Goal: Information Seeking & Learning: Check status

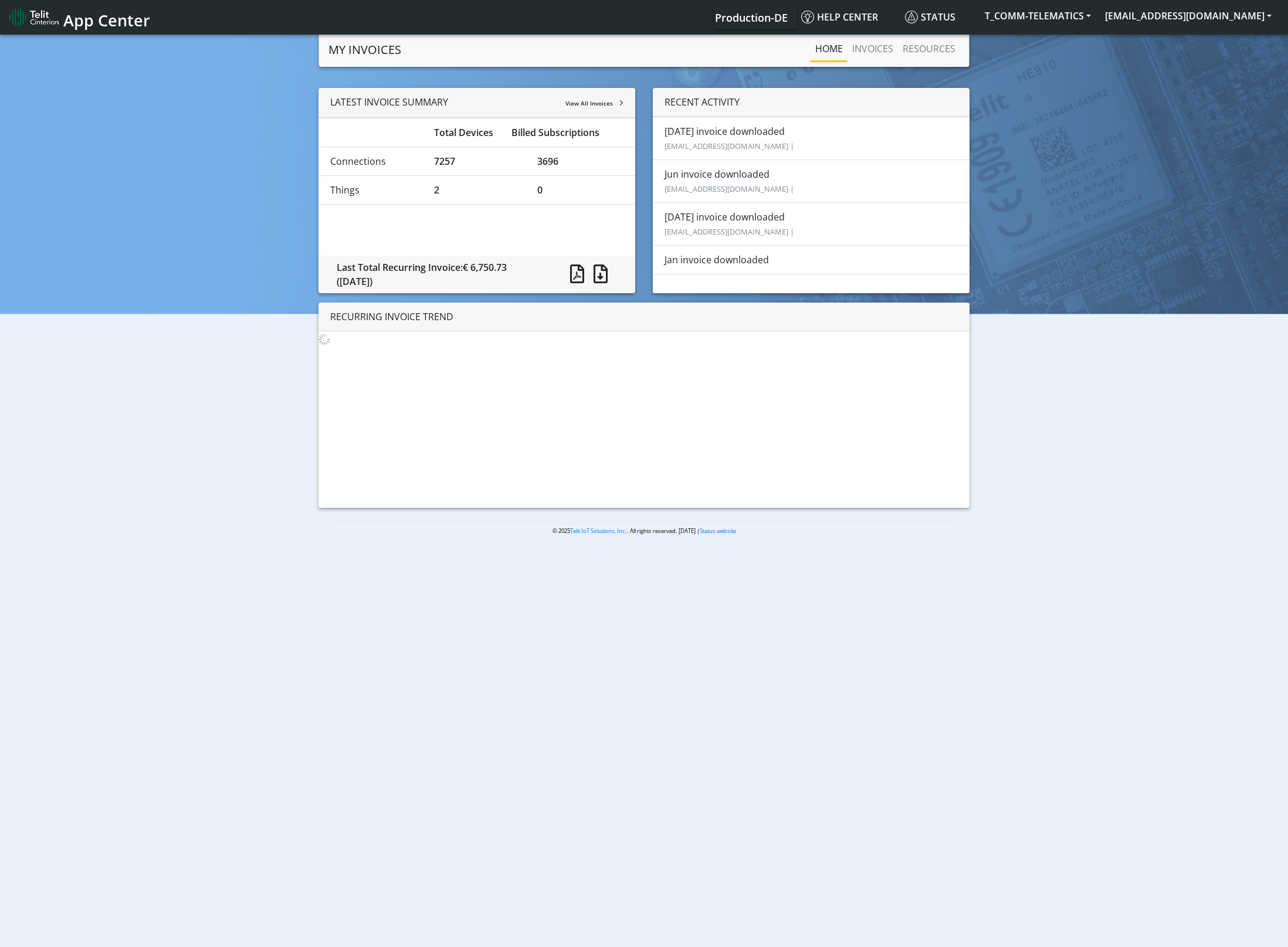
click at [554, 159] on div "3696" at bounding box center [580, 161] width 104 height 14
click at [875, 48] on link "INVOICES" at bounding box center [872, 49] width 50 height 24
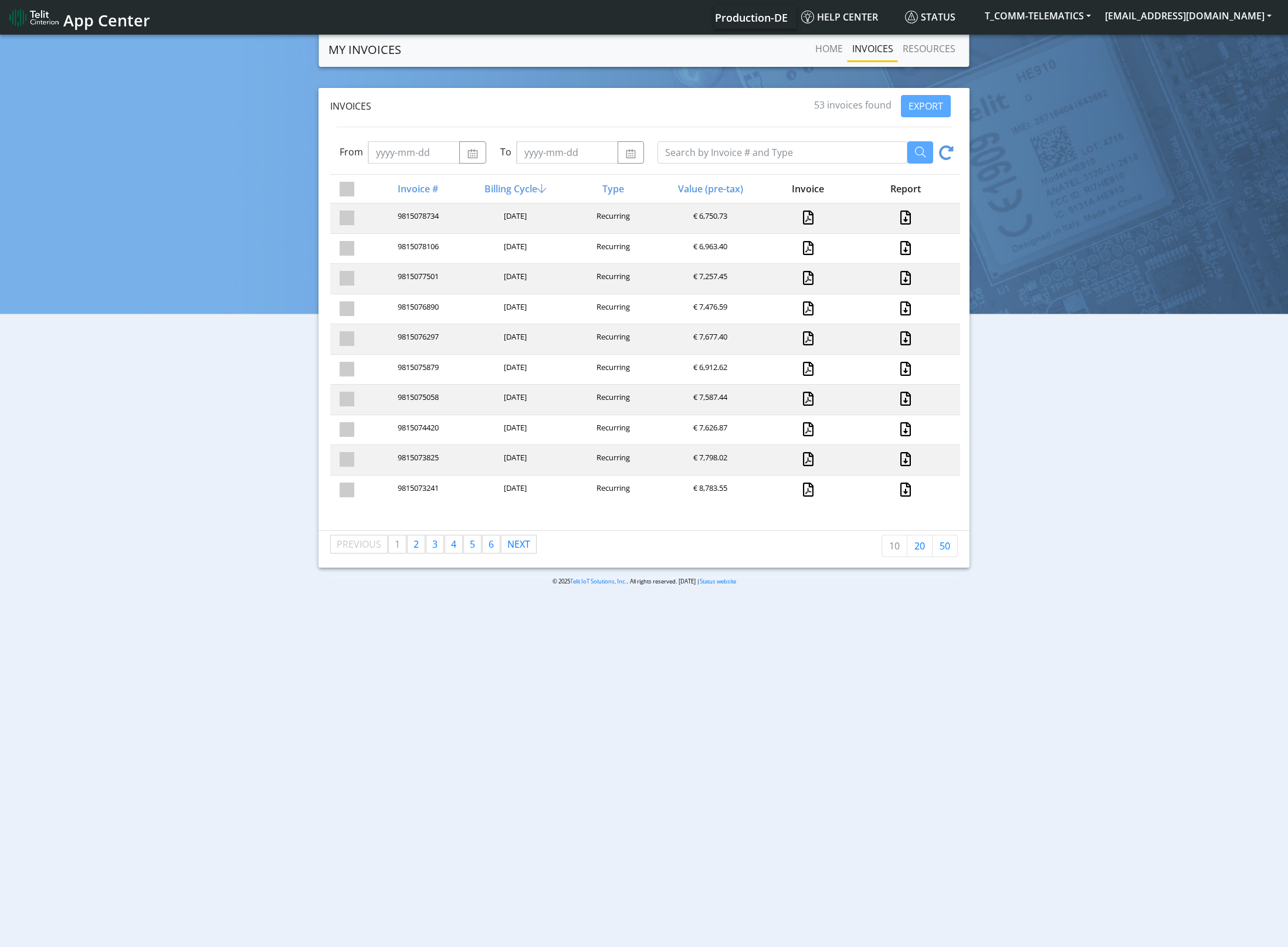
drag, startPoint x: 1016, startPoint y: 199, endPoint x: 995, endPoint y: 181, distance: 27.7
click at [1010, 194] on div "Invoices 53 invoices found EXPORT From To Invoice # Billing Cycle Type Value (p…" at bounding box center [644, 327] width 1270 height 479
click at [954, 154] on div at bounding box center [814, 152] width 314 height 22
click at [947, 152] on icon at bounding box center [947, 154] width 15 height 19
click at [951, 152] on icon at bounding box center [947, 154] width 15 height 19
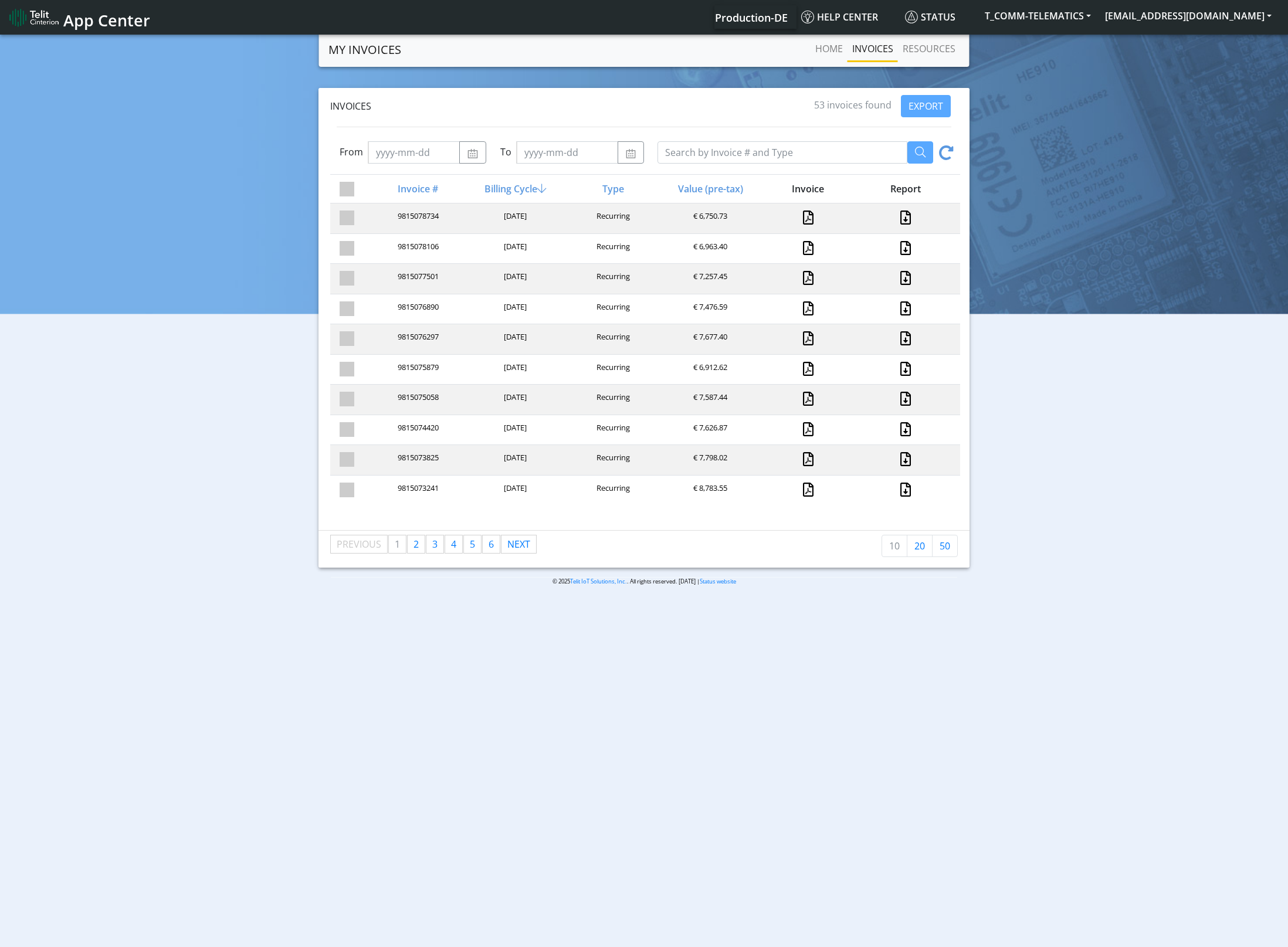
click at [951, 152] on icon at bounding box center [947, 154] width 15 height 19
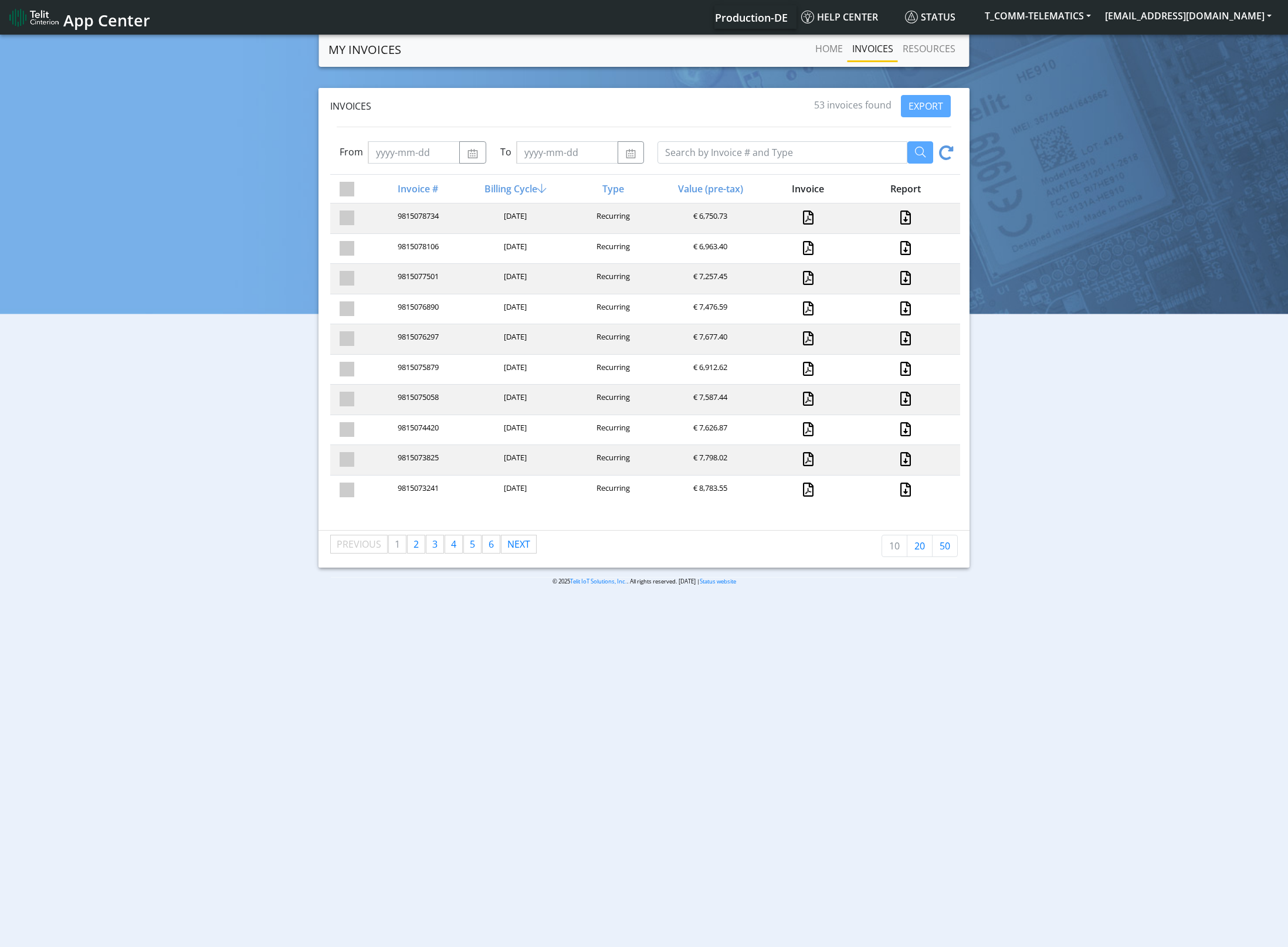
click at [951, 152] on icon at bounding box center [947, 154] width 15 height 19
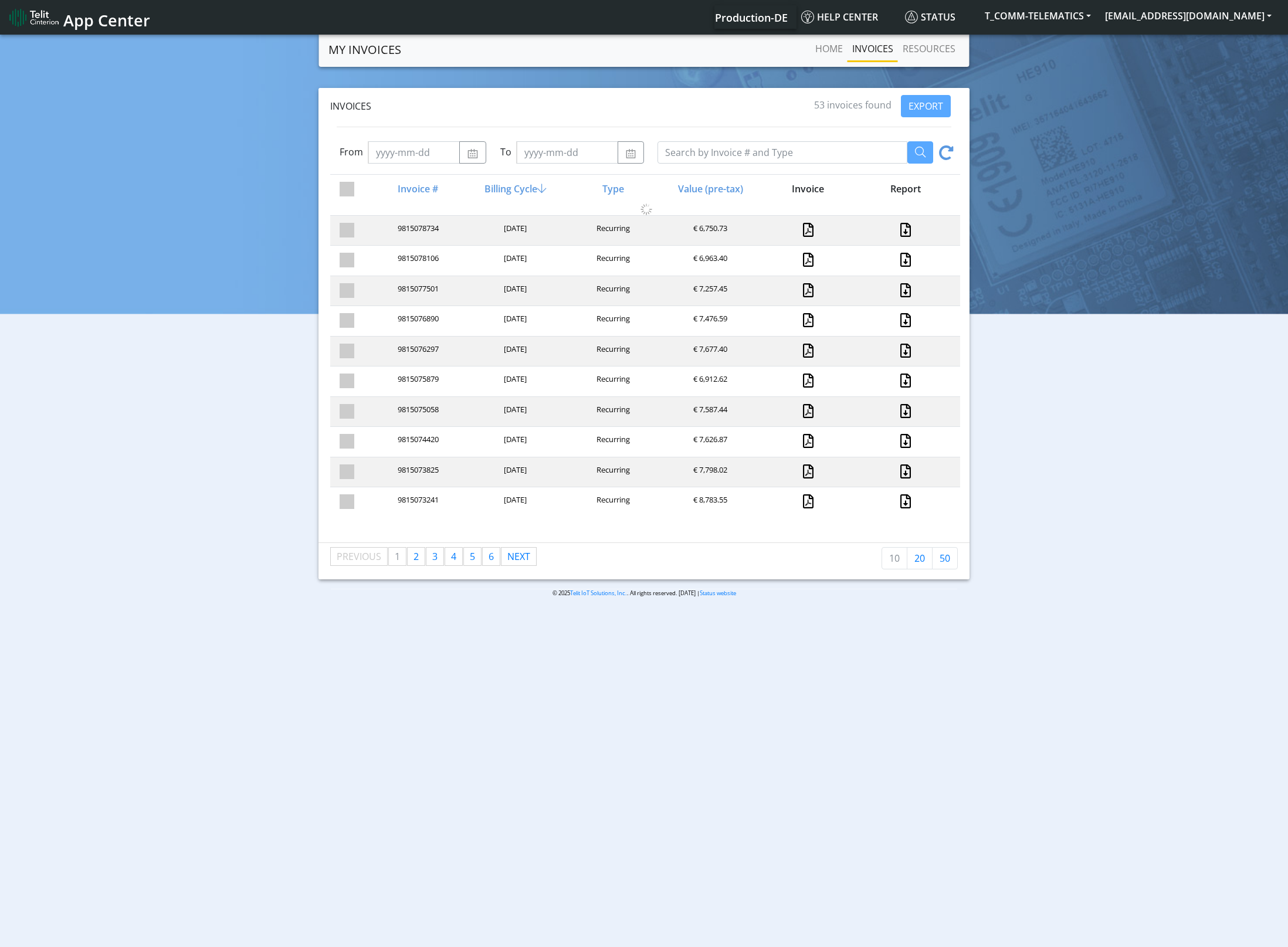
click at [951, 152] on icon at bounding box center [947, 154] width 15 height 19
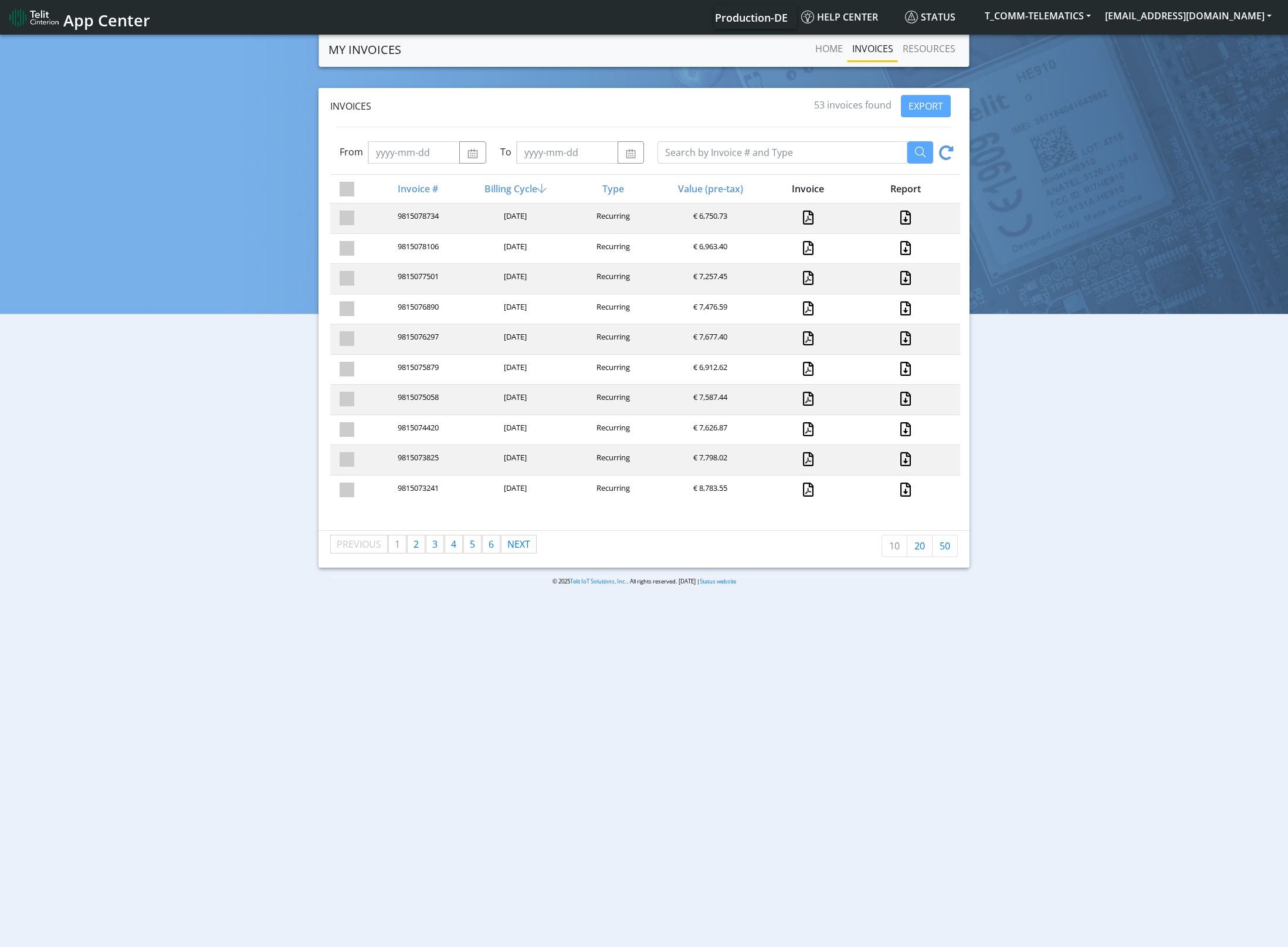
click at [951, 152] on icon at bounding box center [947, 154] width 15 height 19
click at [720, 215] on div "€ 6,750.73" at bounding box center [709, 218] width 97 height 16
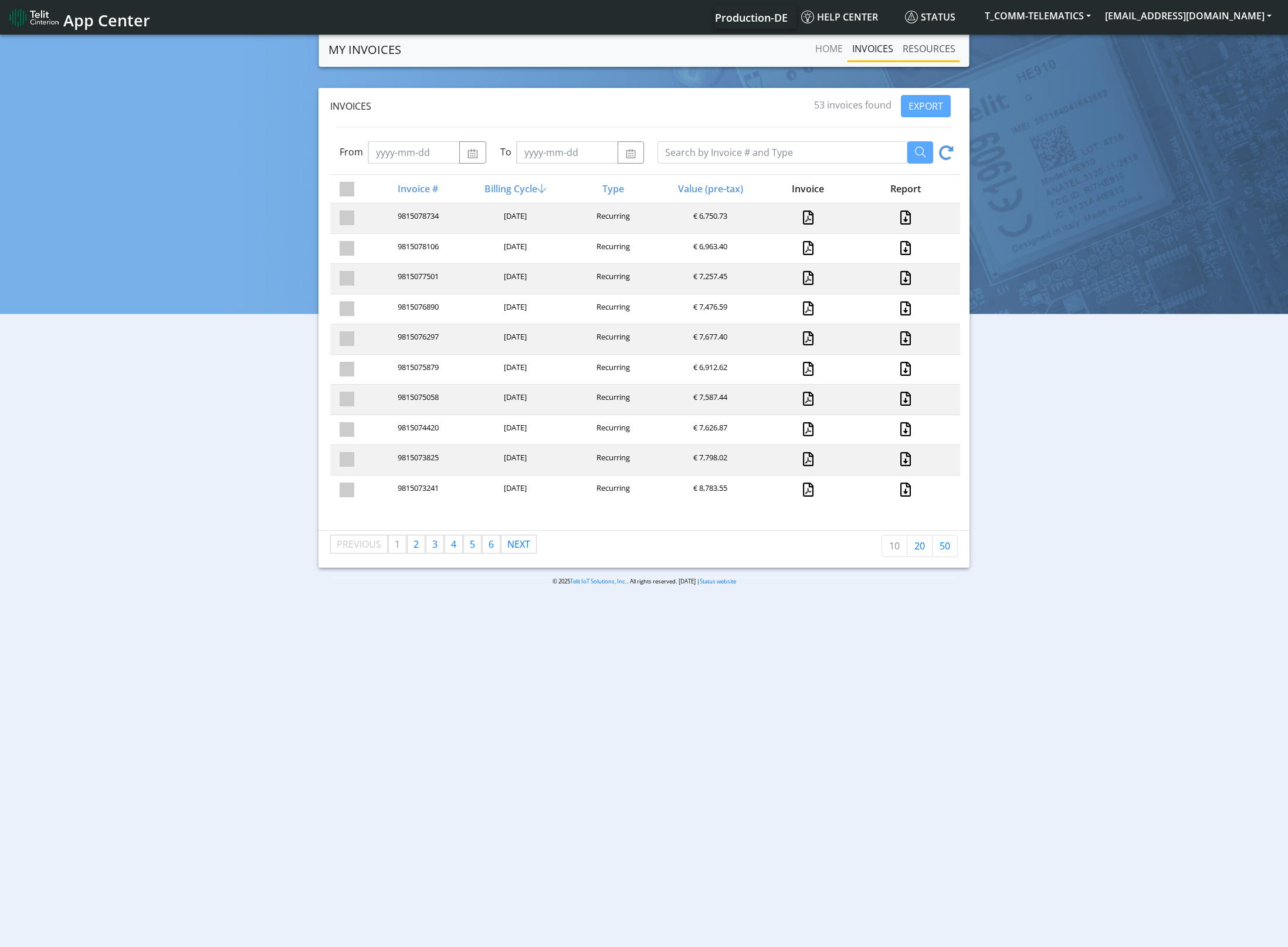
click at [931, 51] on link "RESOURCES" at bounding box center [929, 49] width 62 height 24
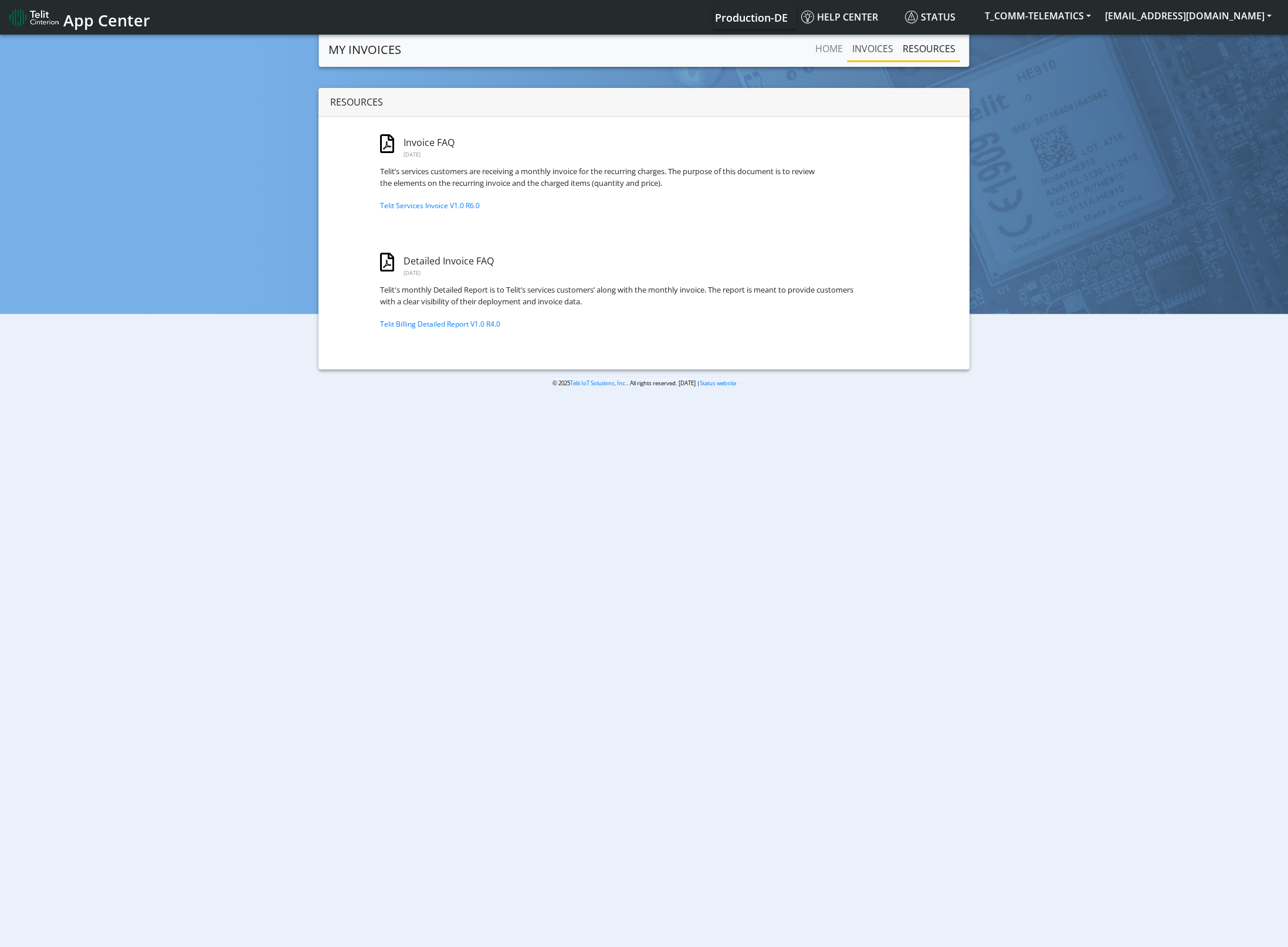
click at [862, 51] on link "INVOICES" at bounding box center [872, 49] width 50 height 24
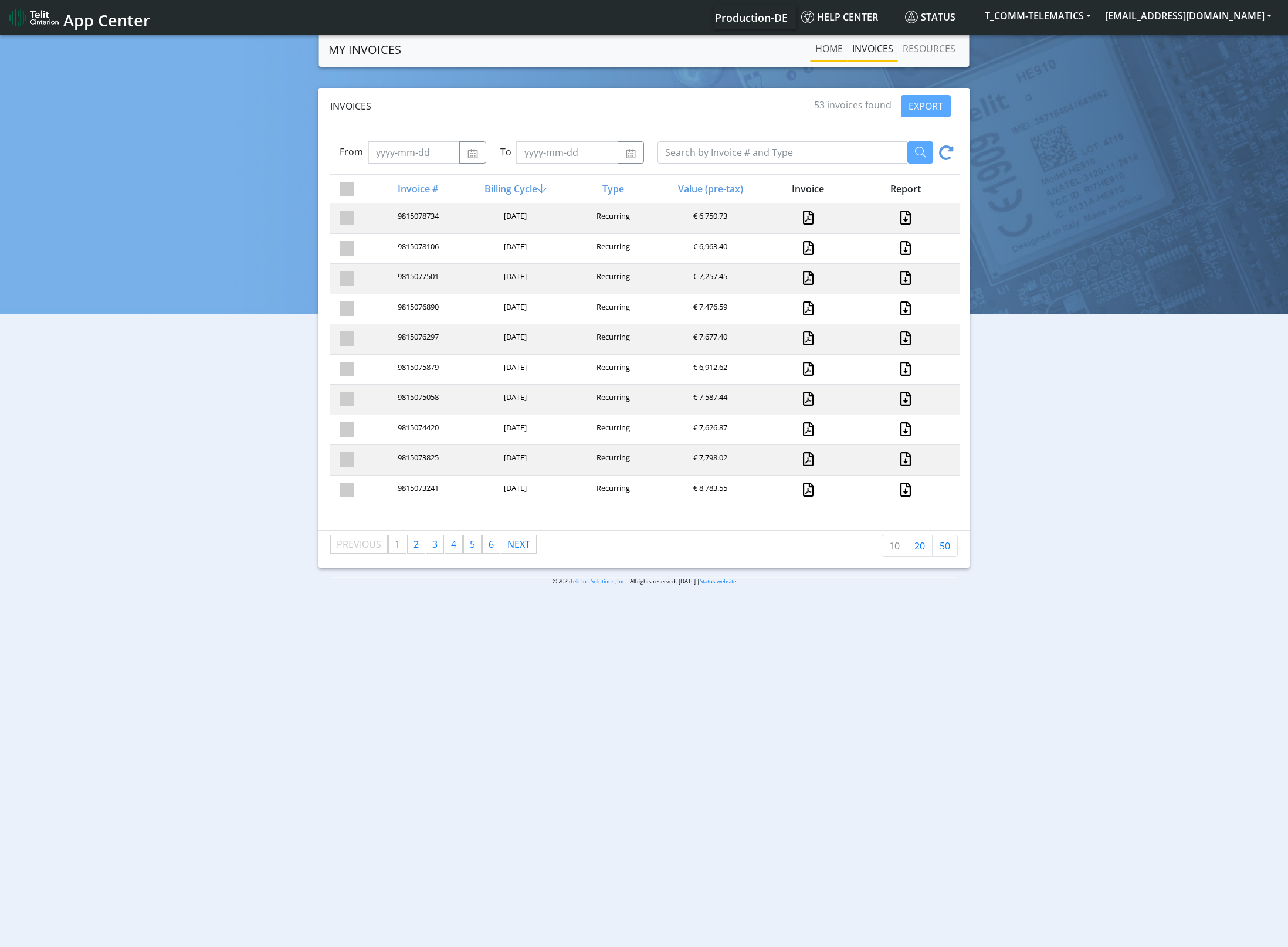
click at [840, 53] on link "Home" at bounding box center [829, 49] width 37 height 24
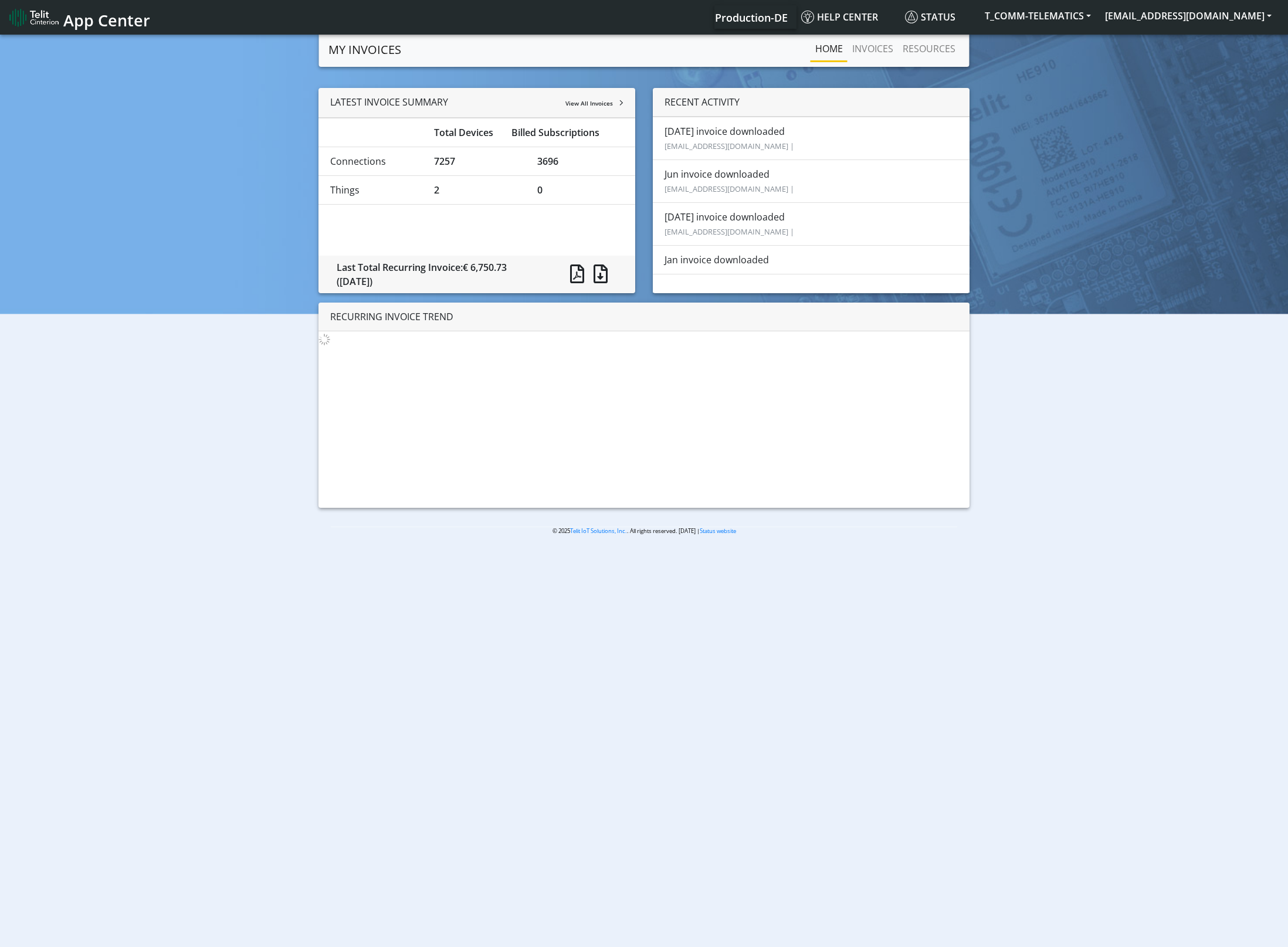
drag, startPoint x: 878, startPoint y: 54, endPoint x: 844, endPoint y: 80, distance: 42.8
click at [865, 73] on section "MY INVOICES Home INVOICES RESOURCES LATEST INVOICE SUMMARY View All Invoices To…" at bounding box center [644, 293] width 1288 height 522
click at [721, 139] on li "[DATE] invoice downloaded [EMAIL_ADDRESS][DOMAIN_NAME] |" at bounding box center [811, 138] width 317 height 43
click at [730, 243] on li "[DATE] invoice downloaded [EMAIL_ADDRESS][DOMAIN_NAME] |" at bounding box center [811, 224] width 317 height 43
click at [713, 102] on div "RECENT ACTIVITY" at bounding box center [811, 102] width 317 height 28
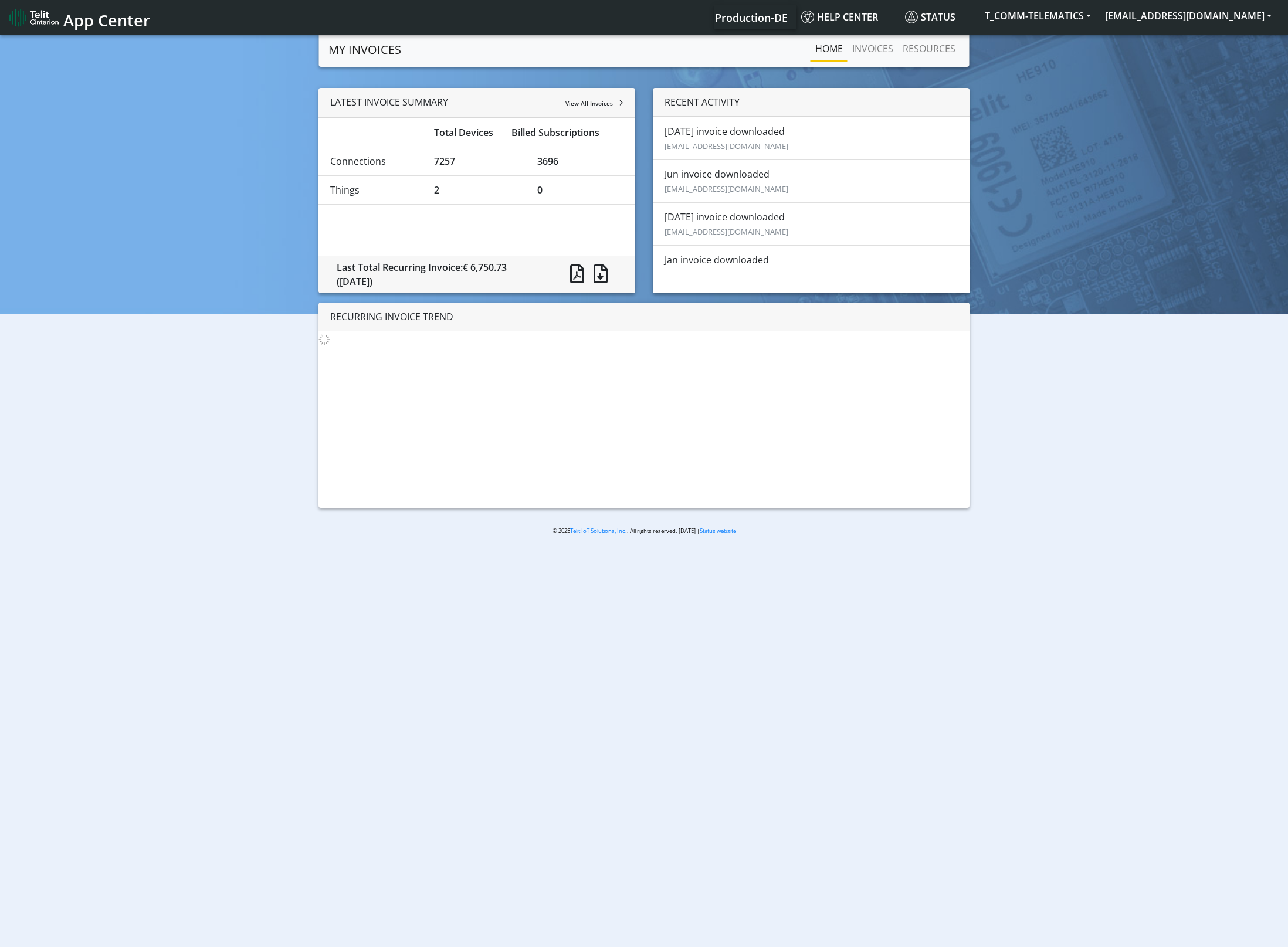
click at [406, 319] on div "RECURRING INVOICE TREND" at bounding box center [644, 317] width 651 height 28
click at [601, 271] on span at bounding box center [601, 273] width 14 height 19
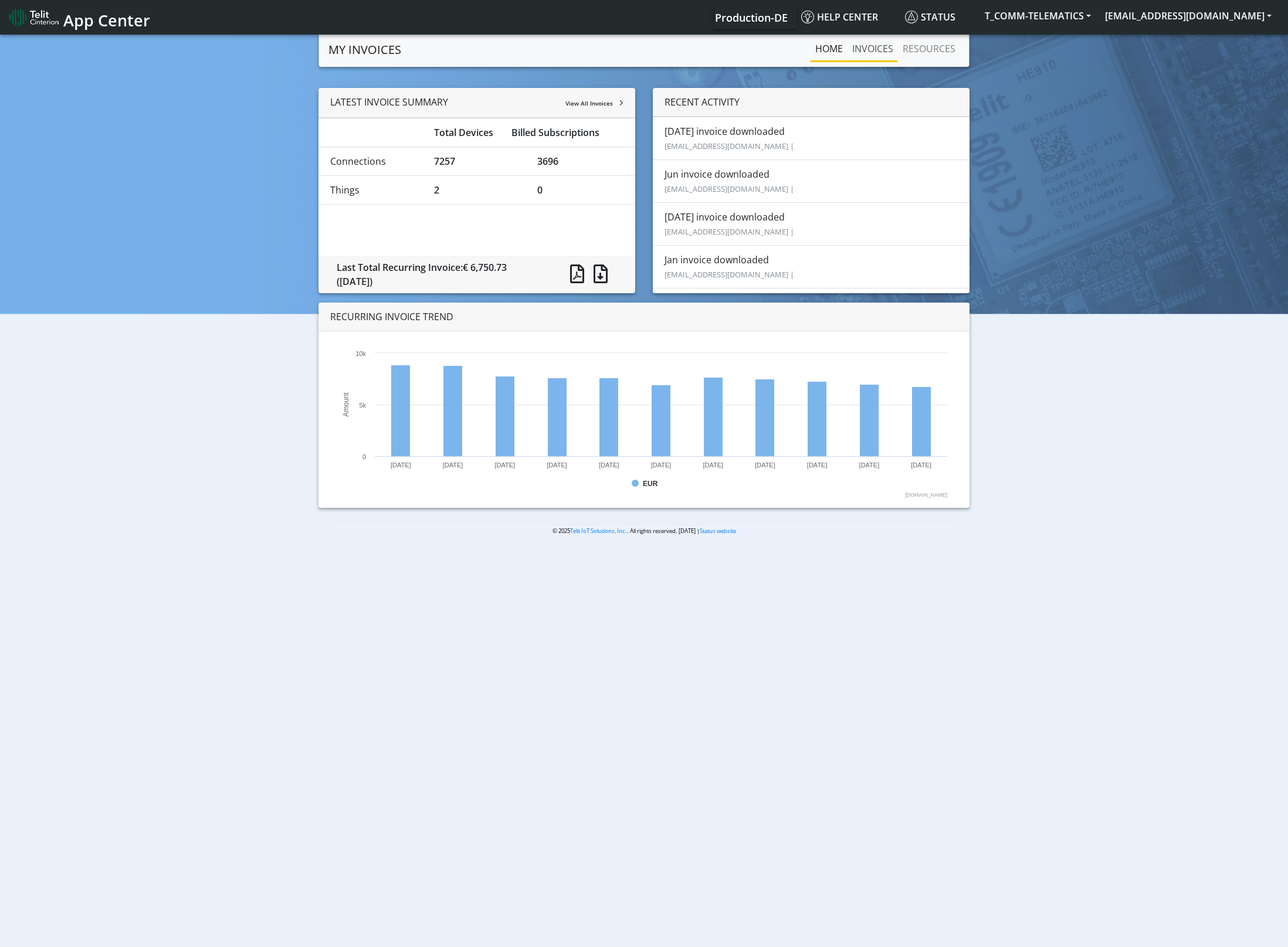
click at [882, 48] on link "INVOICES" at bounding box center [872, 49] width 50 height 24
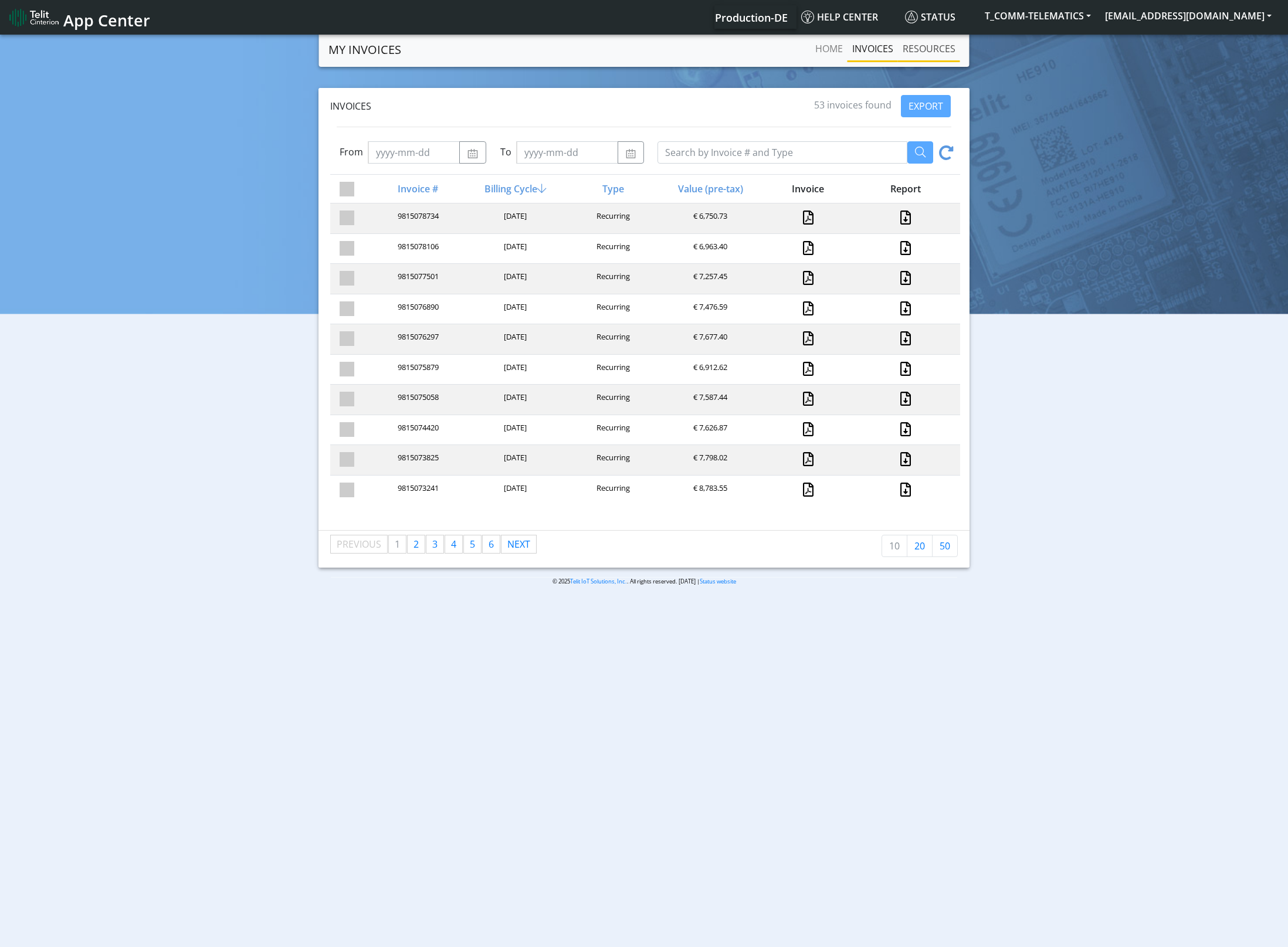
click at [924, 43] on link "RESOURCES" at bounding box center [929, 49] width 62 height 24
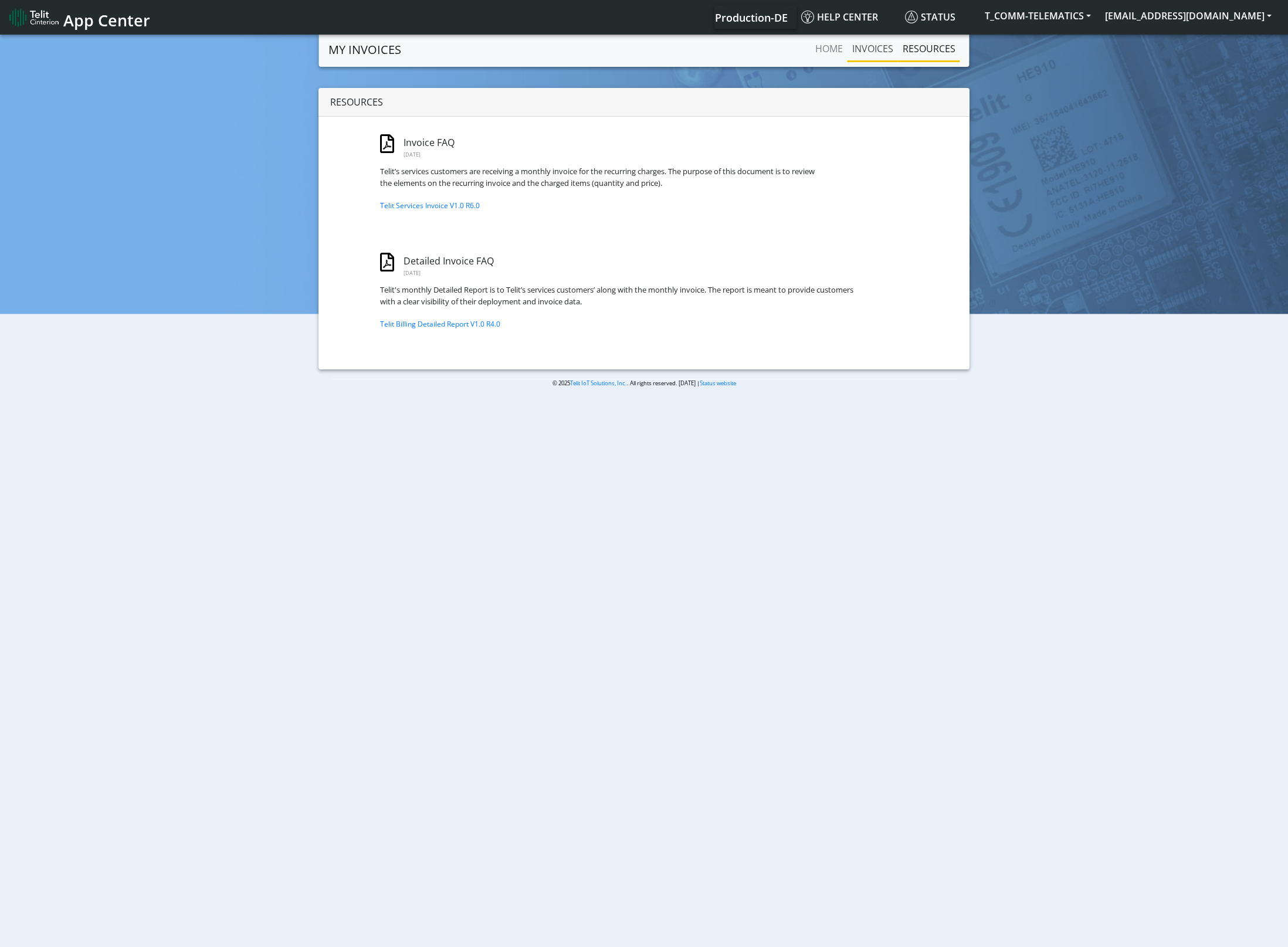
click at [880, 53] on link "INVOICES" at bounding box center [872, 49] width 50 height 24
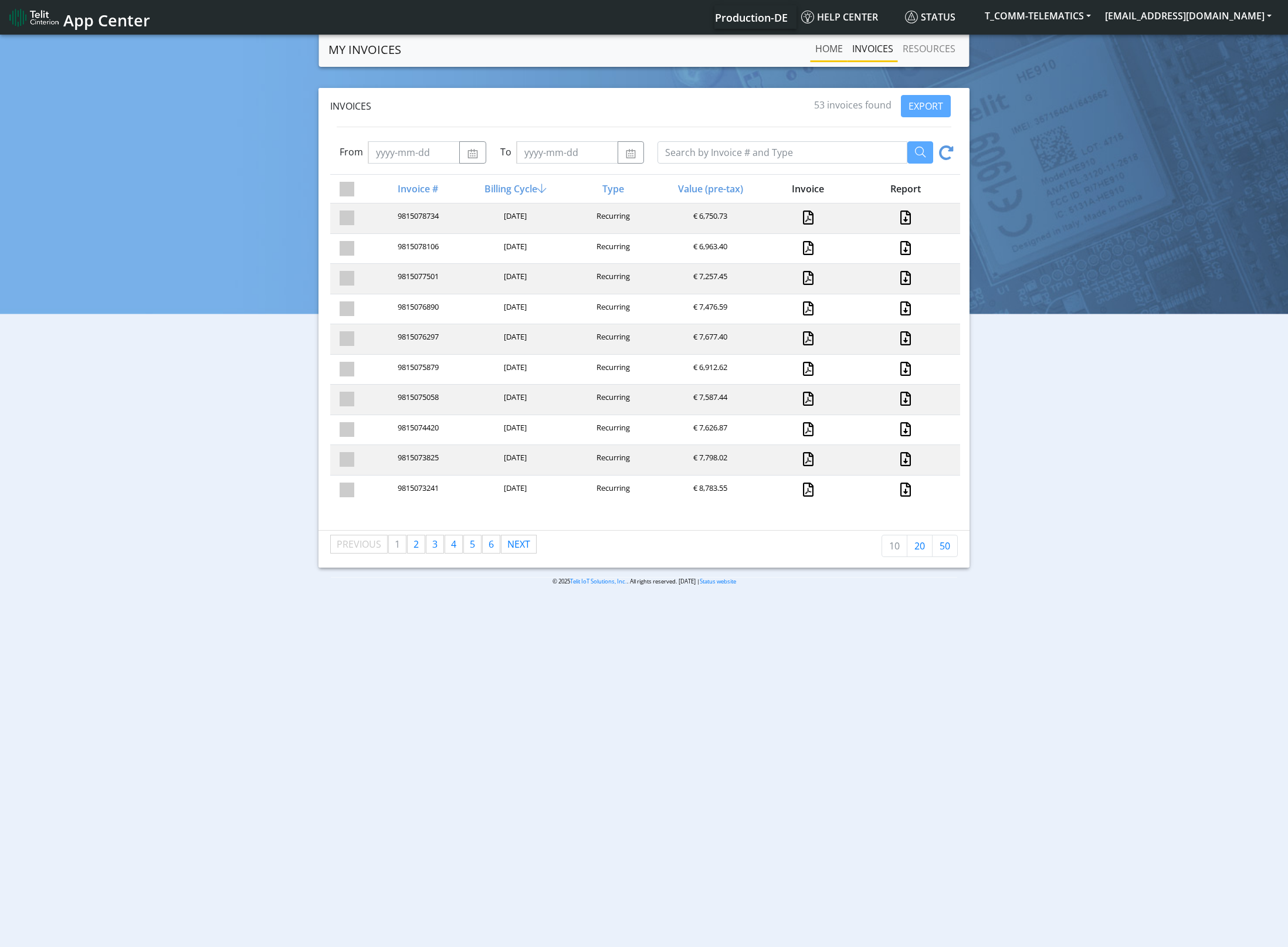
click at [846, 53] on link "Home" at bounding box center [829, 49] width 37 height 24
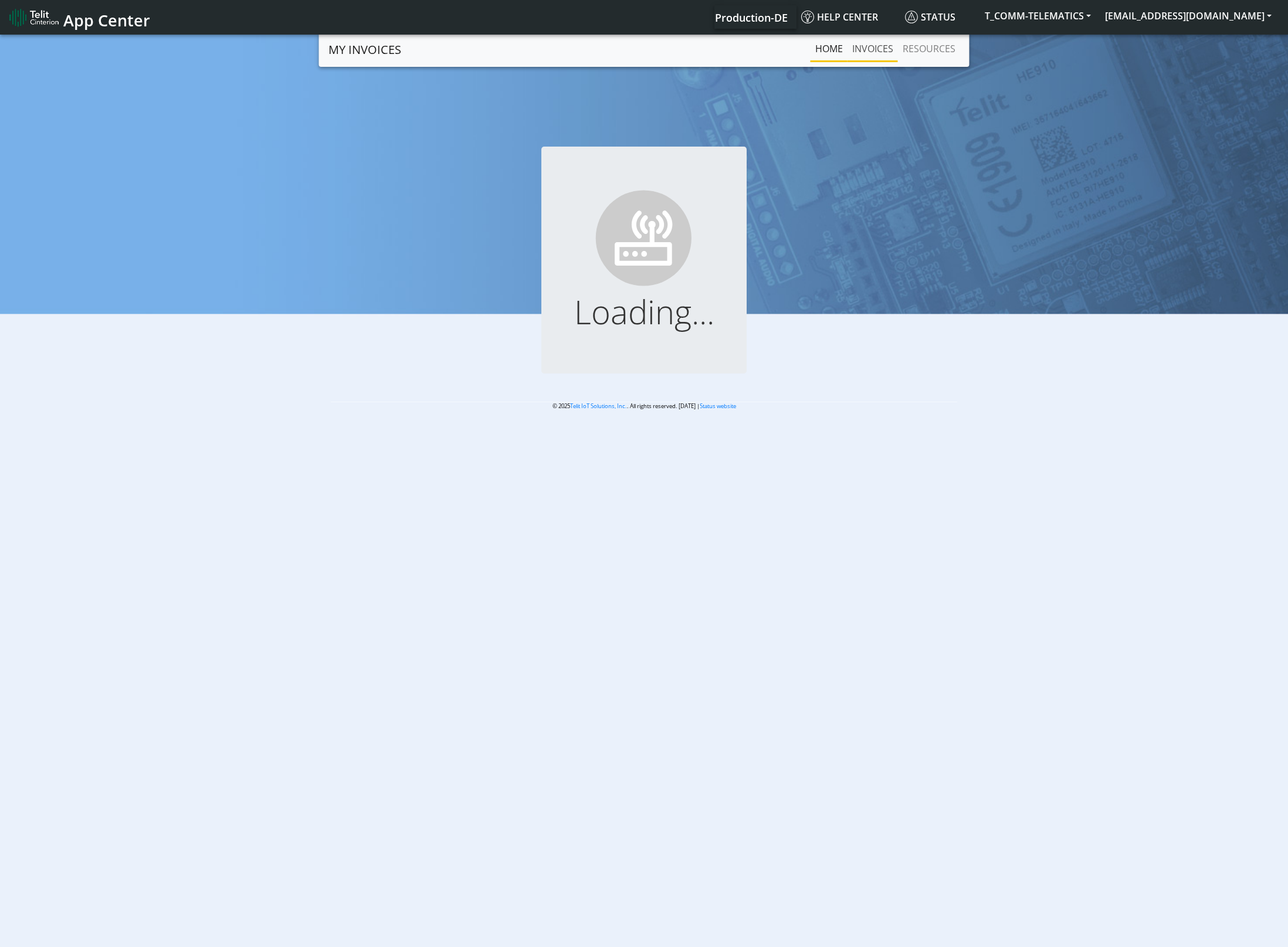
click at [869, 52] on link "INVOICES" at bounding box center [872, 49] width 50 height 24
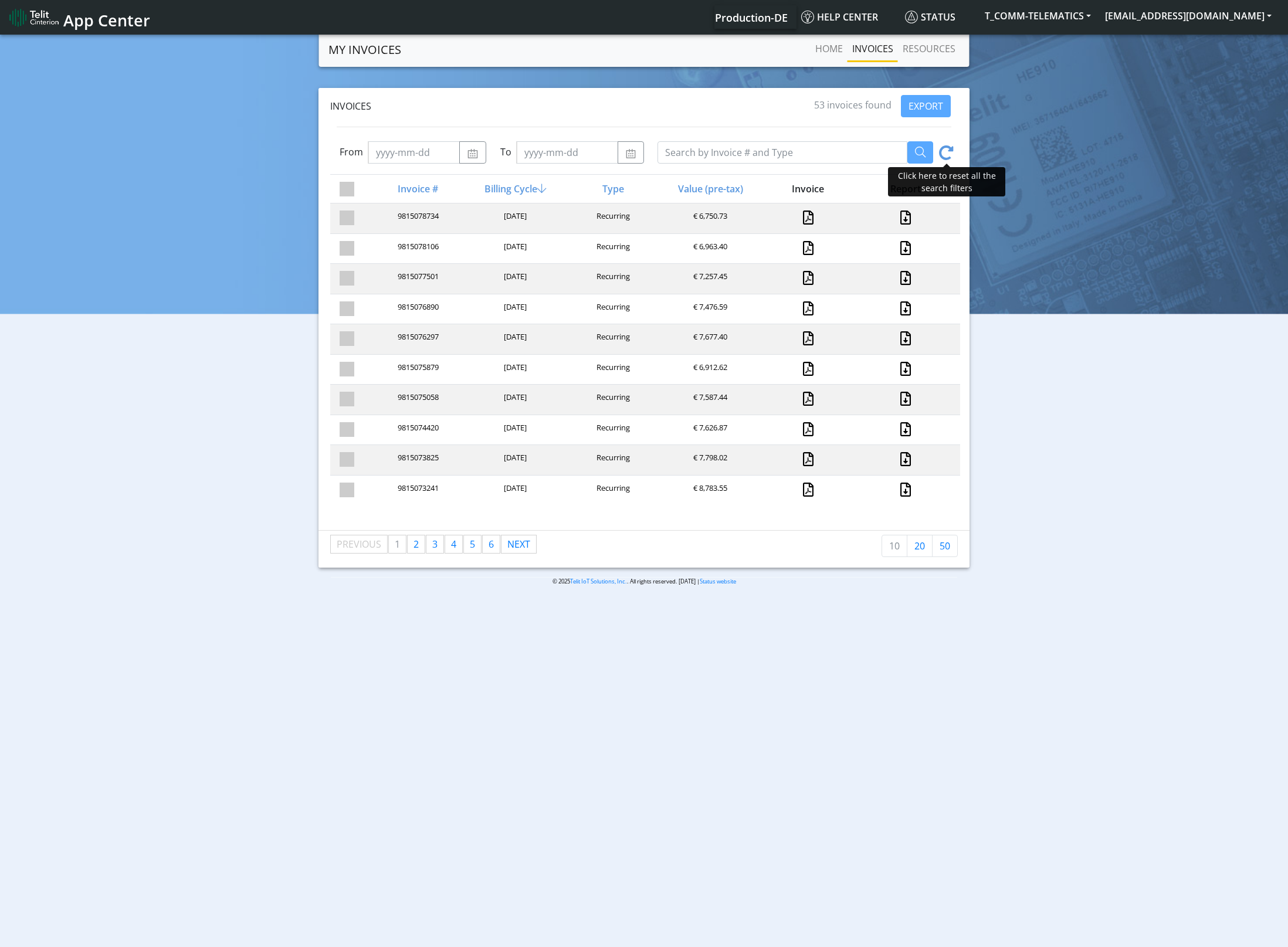
click at [939, 152] on icon at bounding box center [947, 154] width 15 height 19
click at [783, 97] on div "Invoices 53 invoices found EXPORT" at bounding box center [644, 105] width 632 height 22
click at [752, 108] on div "Invoices 53 invoices found EXPORT" at bounding box center [644, 105] width 632 height 22
drag, startPoint x: 848, startPoint y: 105, endPoint x: 877, endPoint y: 103, distance: 29.1
click at [876, 103] on span "53 invoices found" at bounding box center [853, 104] width 78 height 13
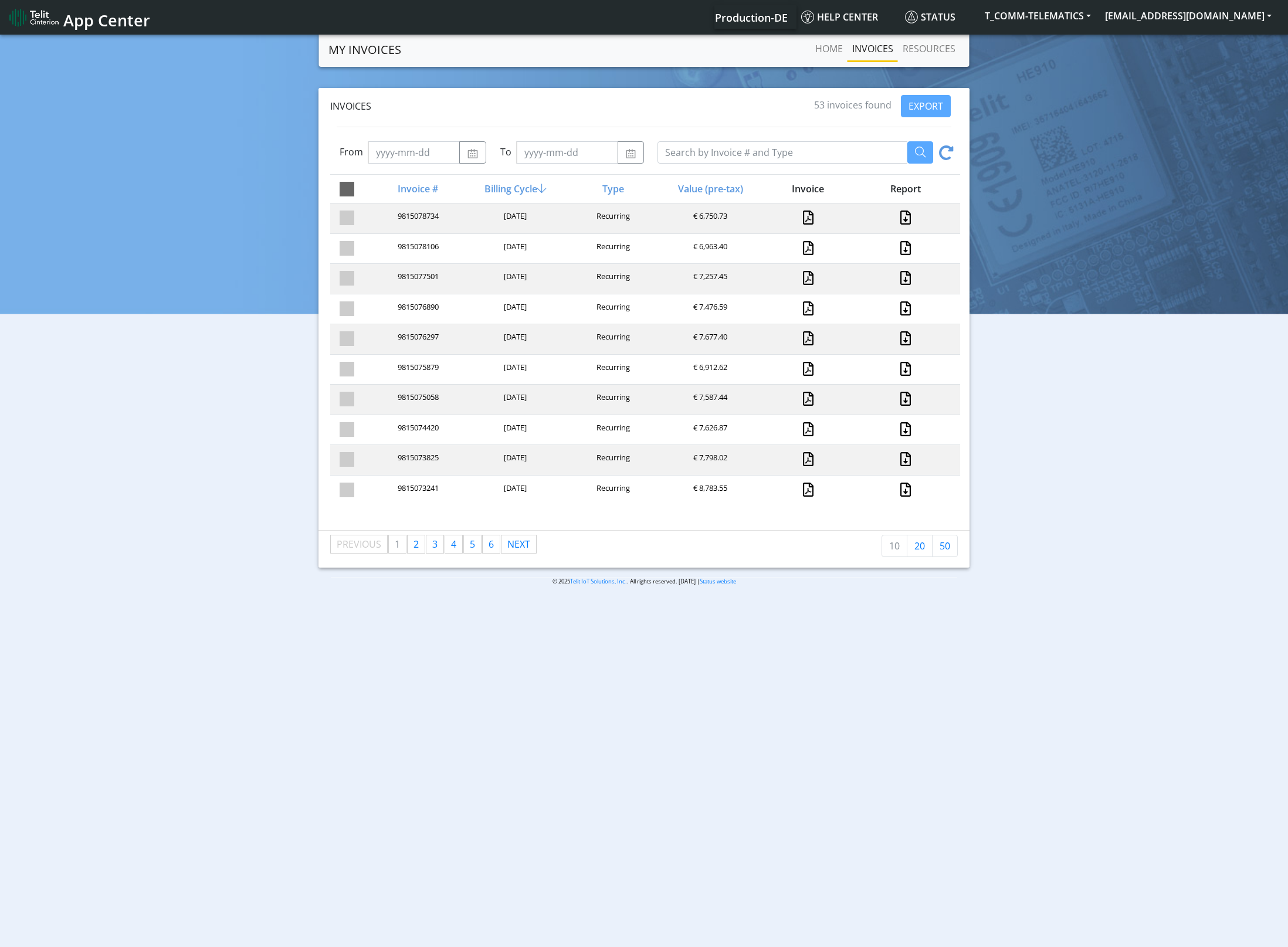
click at [341, 187] on span at bounding box center [347, 189] width 15 height 15
click at [364, 187] on input "checkbox" at bounding box center [368, 186] width 8 height 8
checkbox input "true"
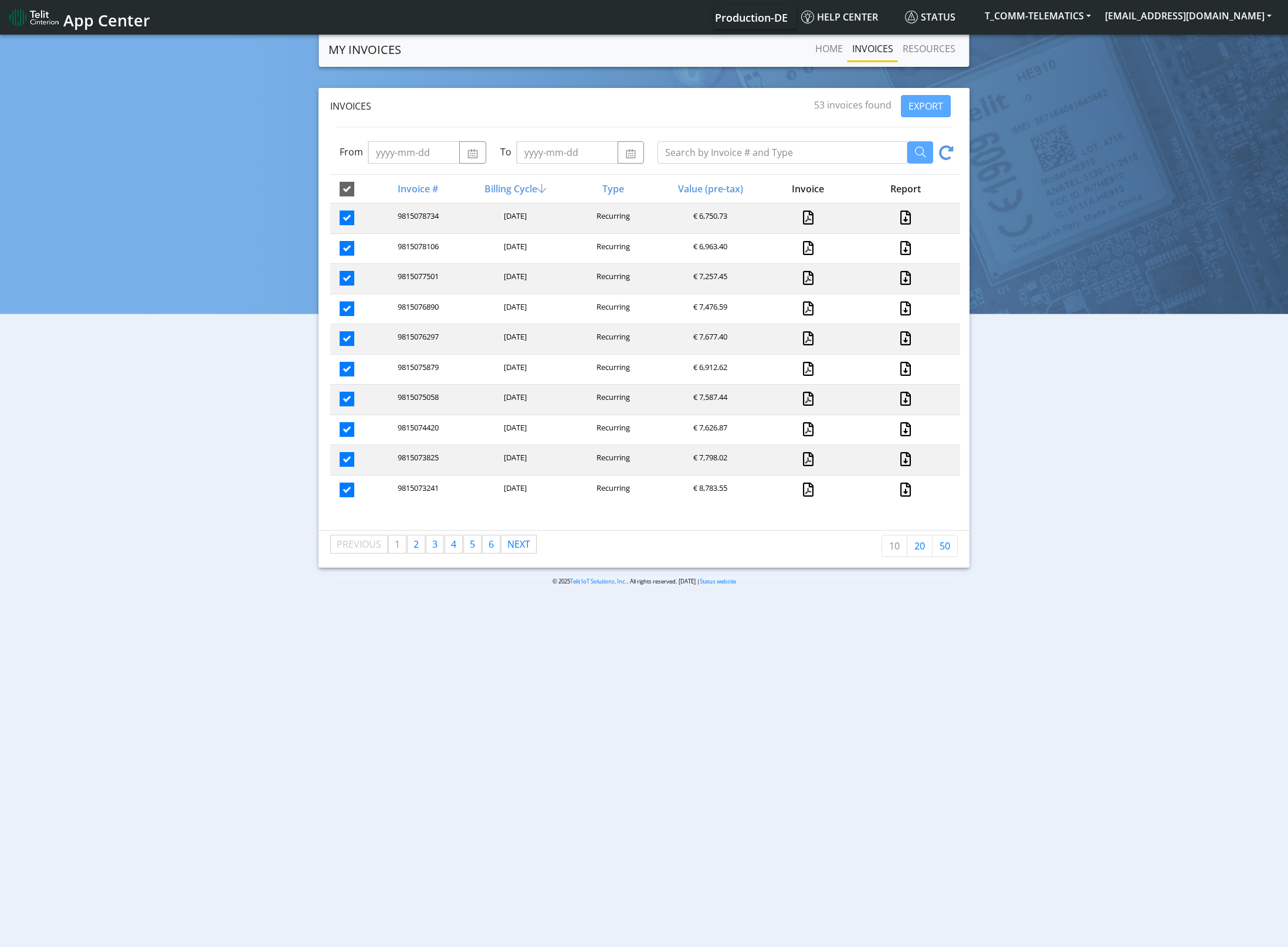
checkbox input "true"
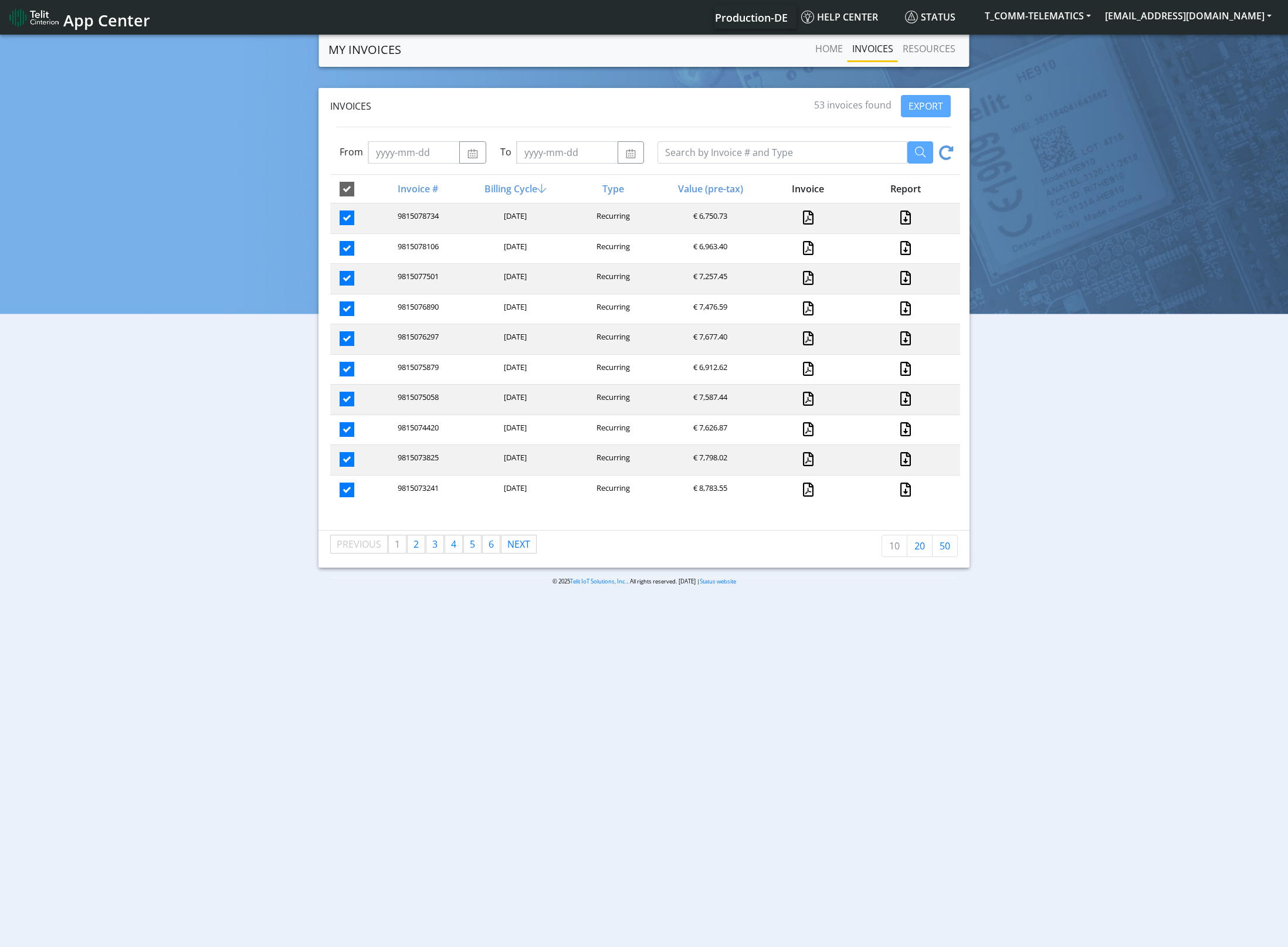
checkbox input "true"
click at [339, 189] on div at bounding box center [352, 189] width 31 height 14
click at [349, 188] on span at bounding box center [347, 189] width 15 height 15
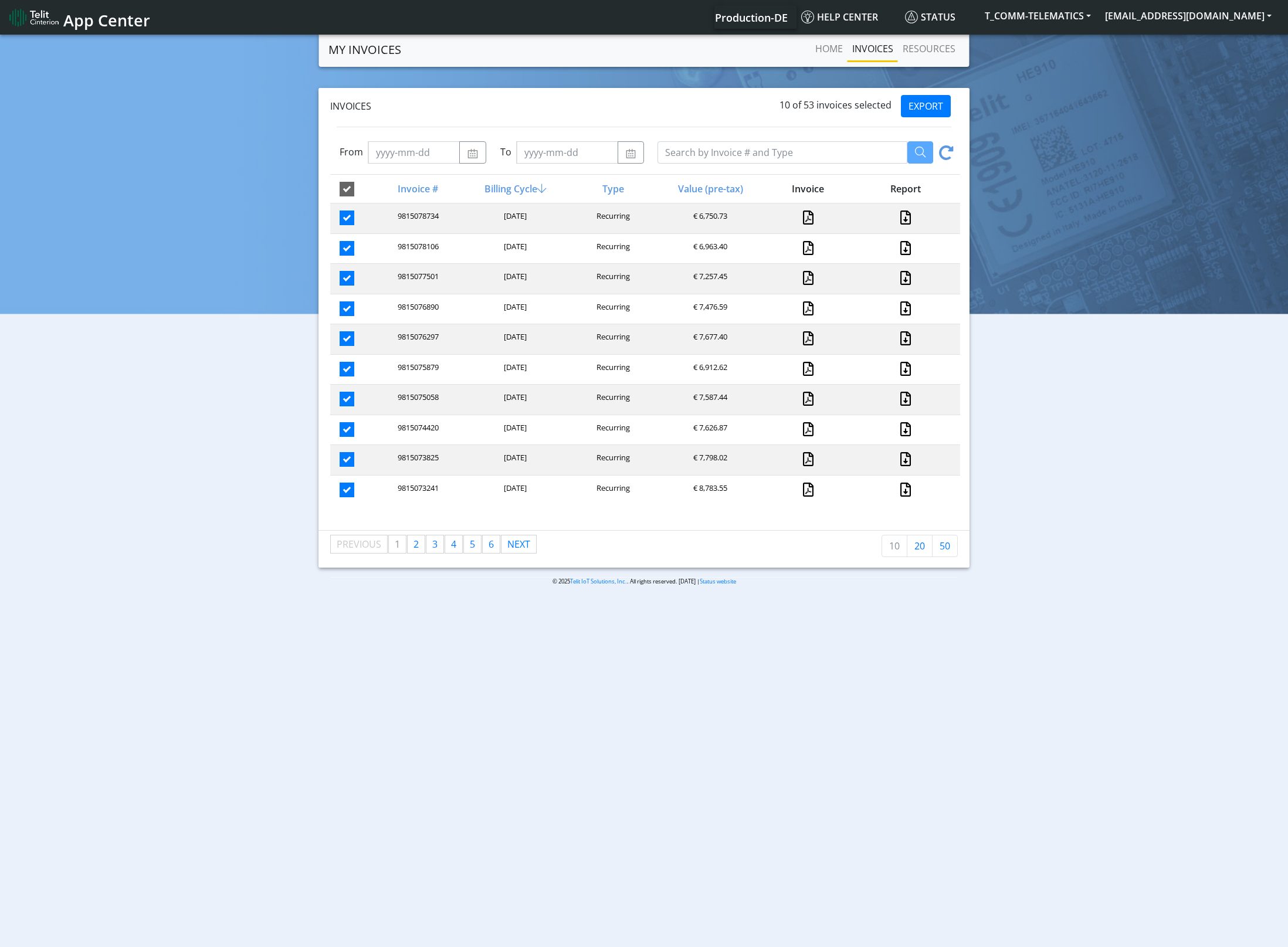
click at [364, 188] on input "checkbox" at bounding box center [368, 186] width 8 height 8
checkbox input "false"
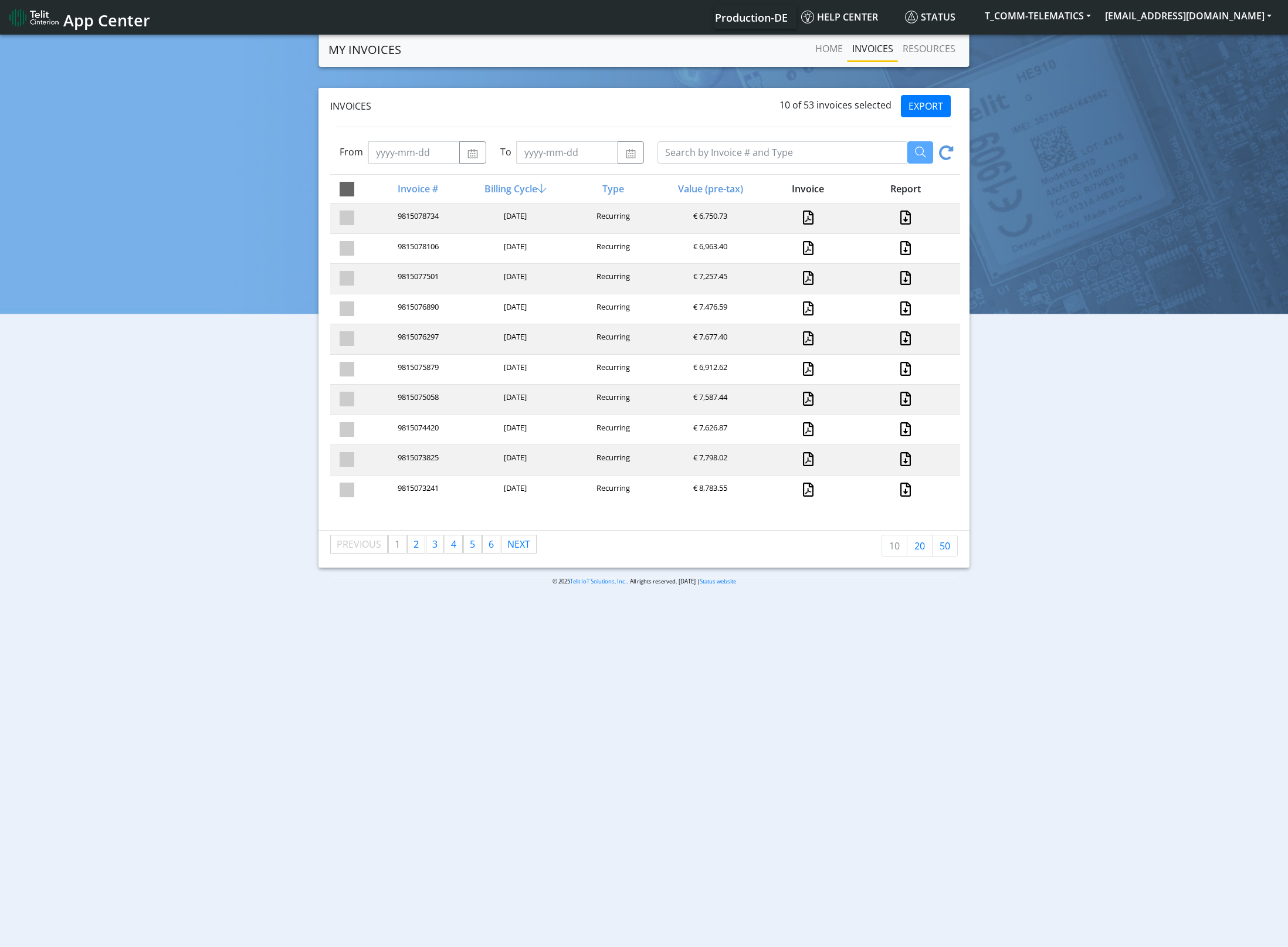
checkbox input "false"
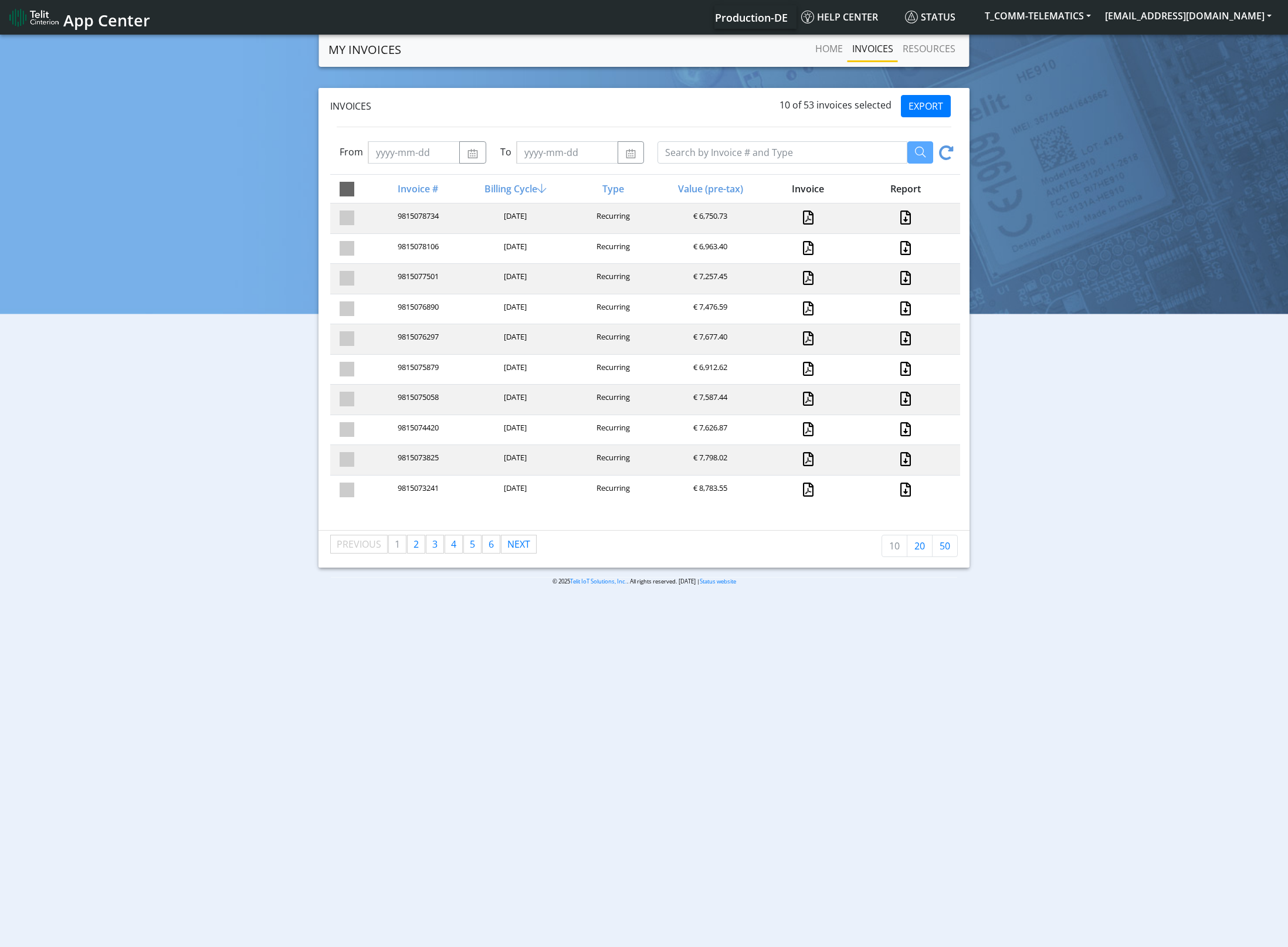
checkbox input "false"
click at [806, 278] on link at bounding box center [809, 278] width 11 height 14
click at [947, 156] on icon at bounding box center [947, 154] width 15 height 19
click at [945, 156] on icon at bounding box center [947, 154] width 15 height 19
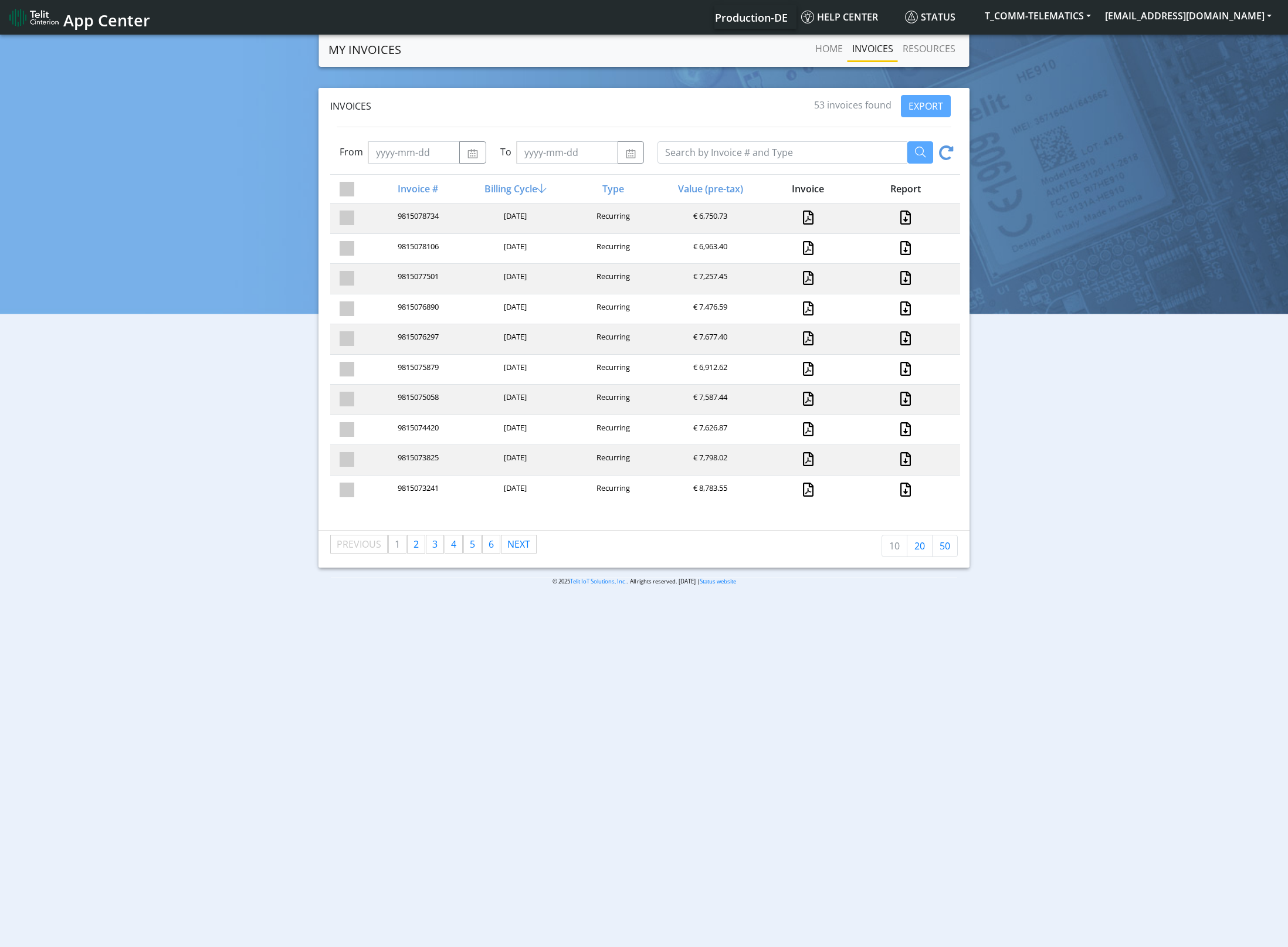
click at [945, 156] on icon at bounding box center [947, 154] width 15 height 19
click at [948, 154] on icon at bounding box center [947, 154] width 15 height 19
click at [684, 103] on div "Invoices" at bounding box center [571, 106] width 487 height 14
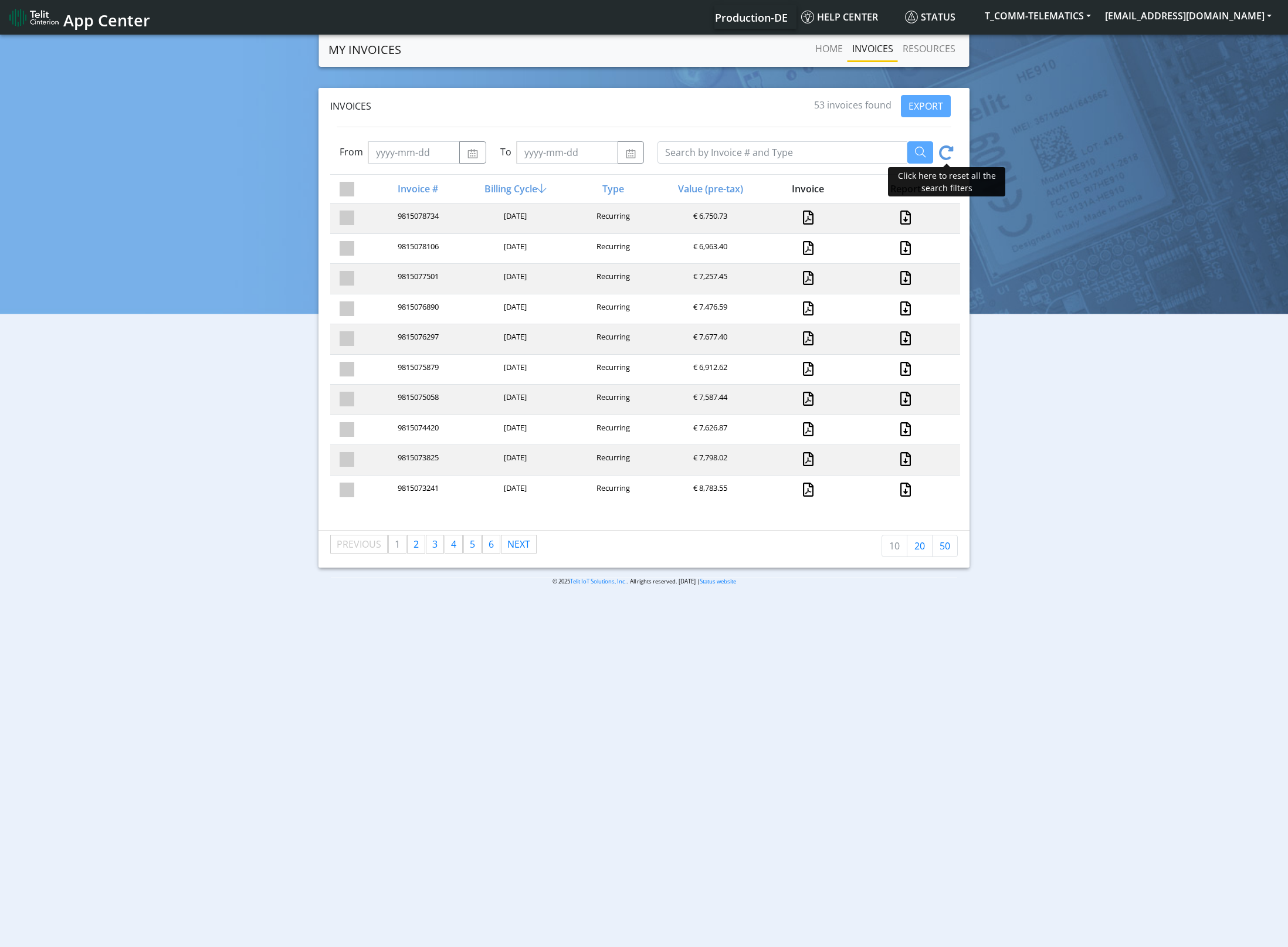
click at [944, 150] on icon at bounding box center [947, 154] width 15 height 19
click at [947, 149] on icon at bounding box center [947, 154] width 15 height 19
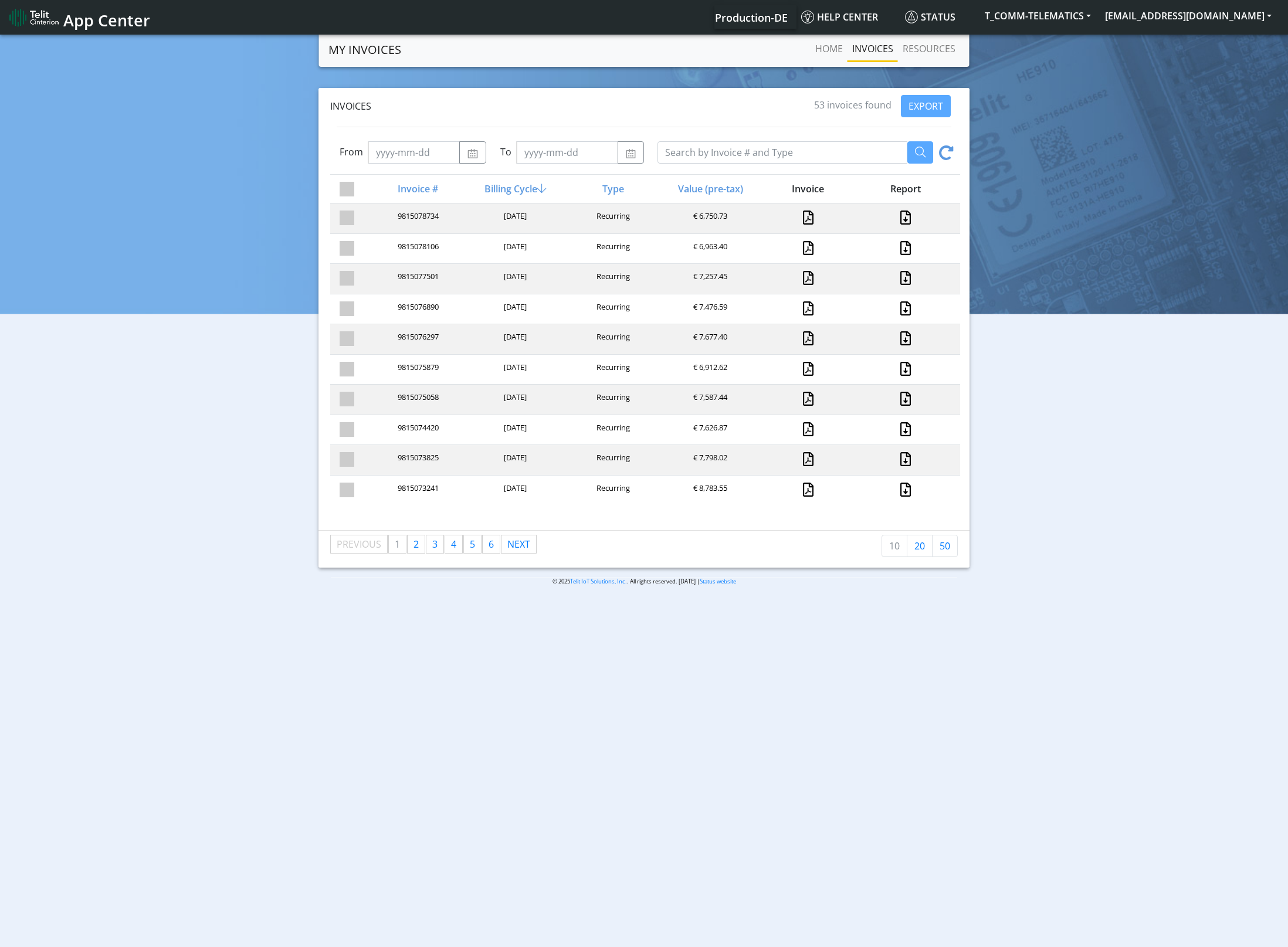
click at [947, 149] on icon at bounding box center [947, 154] width 15 height 19
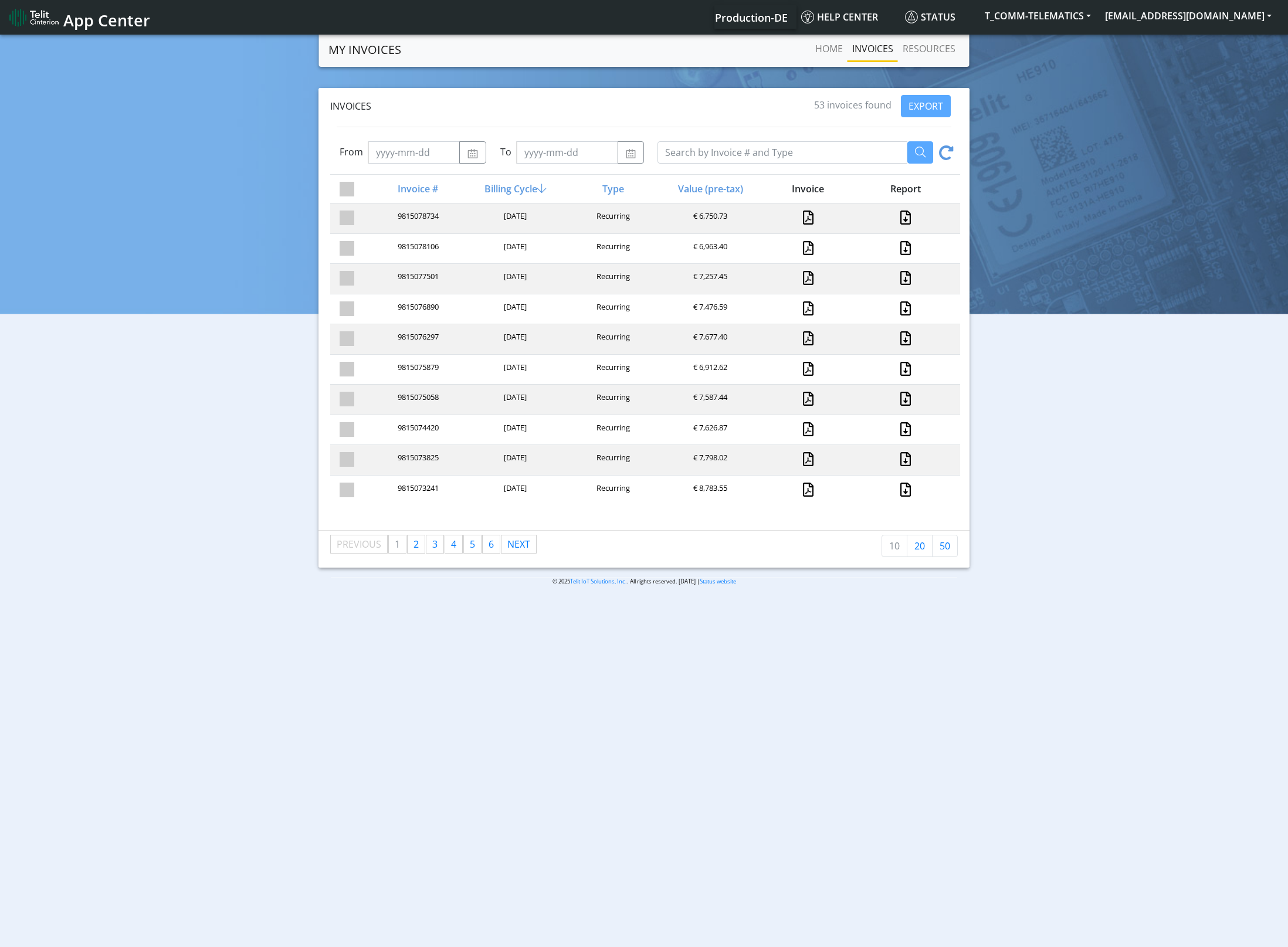
click at [947, 149] on icon at bounding box center [947, 154] width 15 height 19
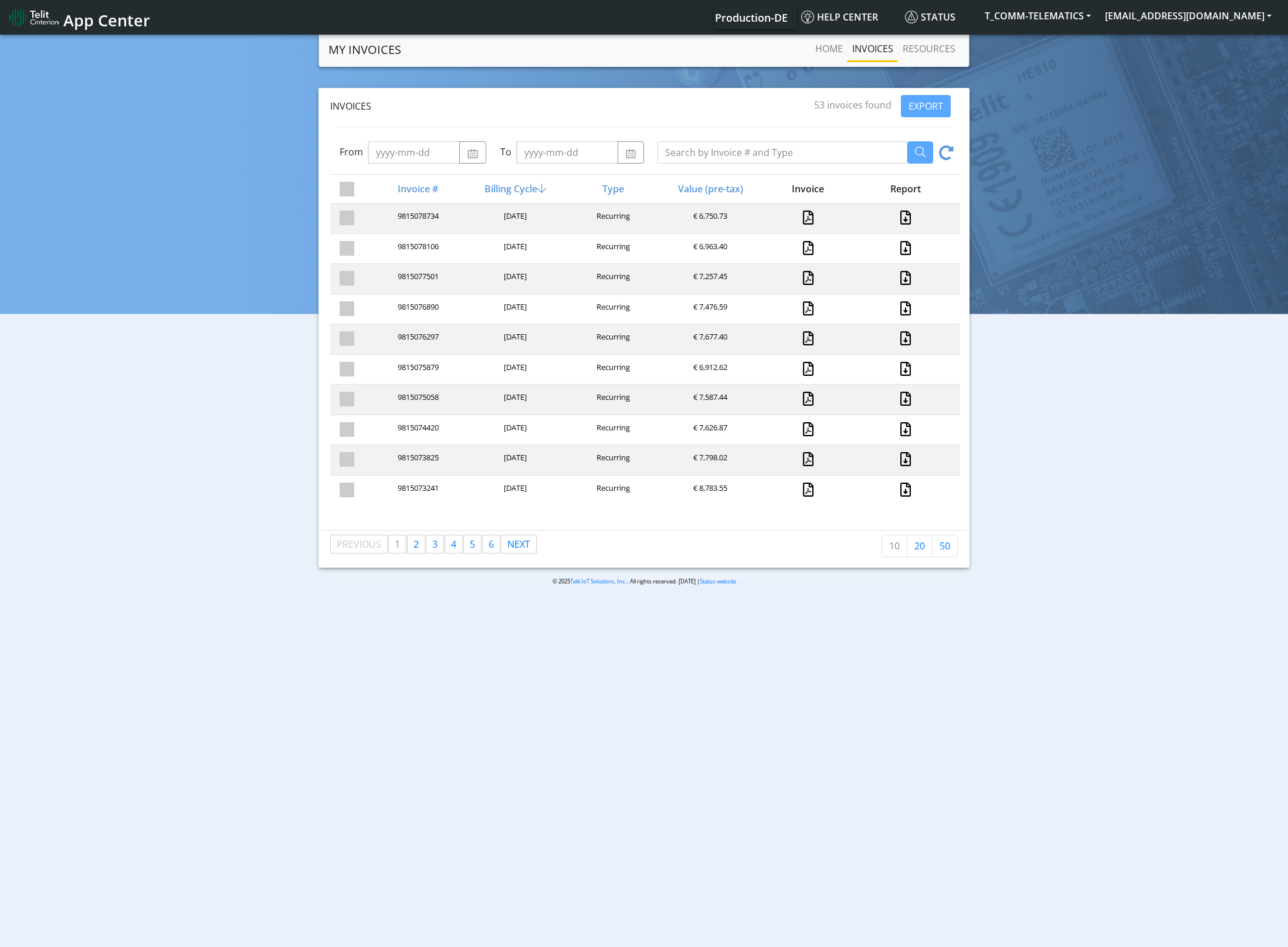
click at [947, 149] on icon at bounding box center [947, 154] width 15 height 19
click at [952, 149] on icon at bounding box center [947, 154] width 15 height 19
click at [952, 148] on icon at bounding box center [947, 154] width 15 height 19
click at [953, 143] on div at bounding box center [814, 152] width 314 height 22
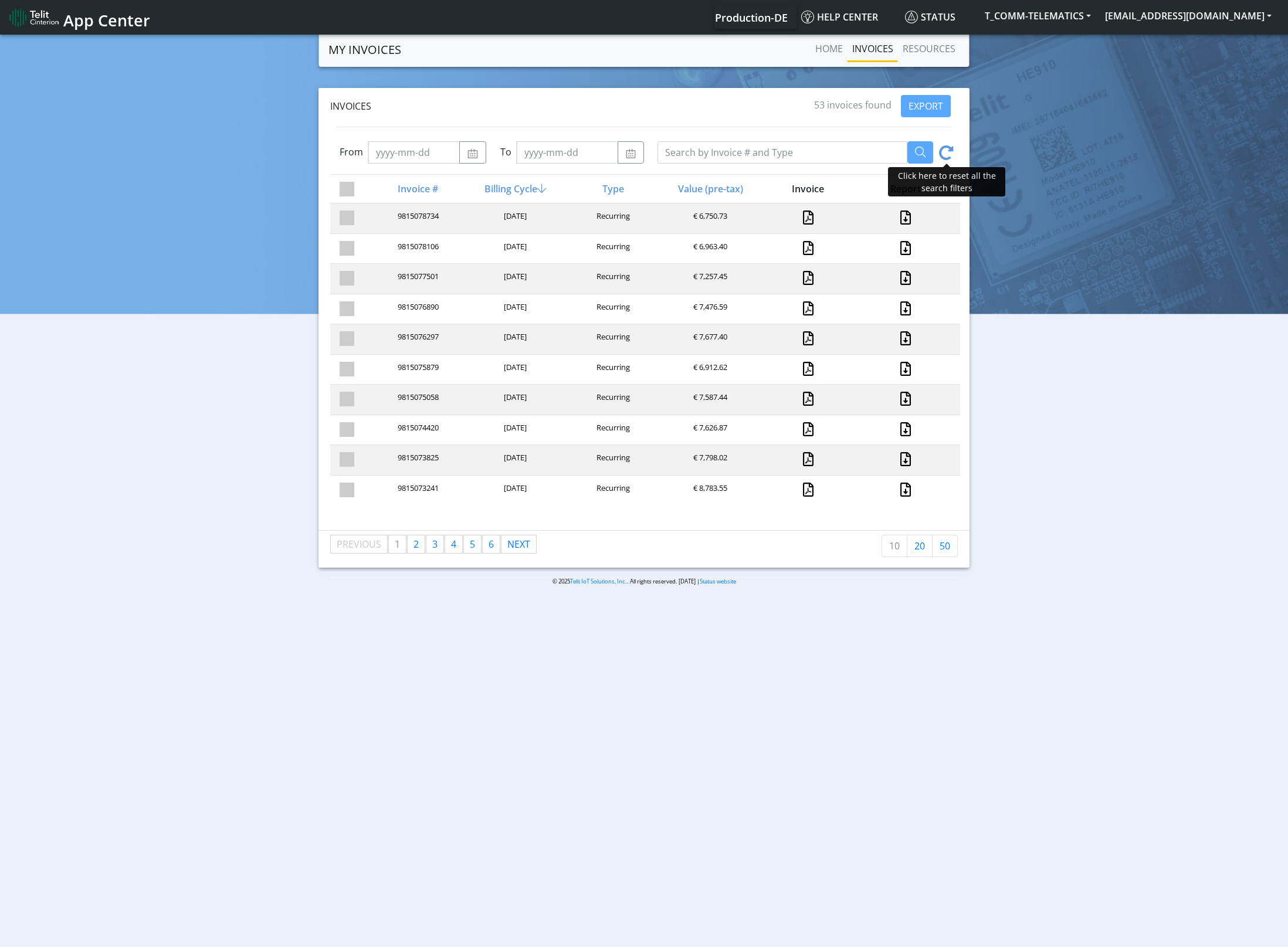
click at [952, 146] on icon at bounding box center [947, 154] width 15 height 19
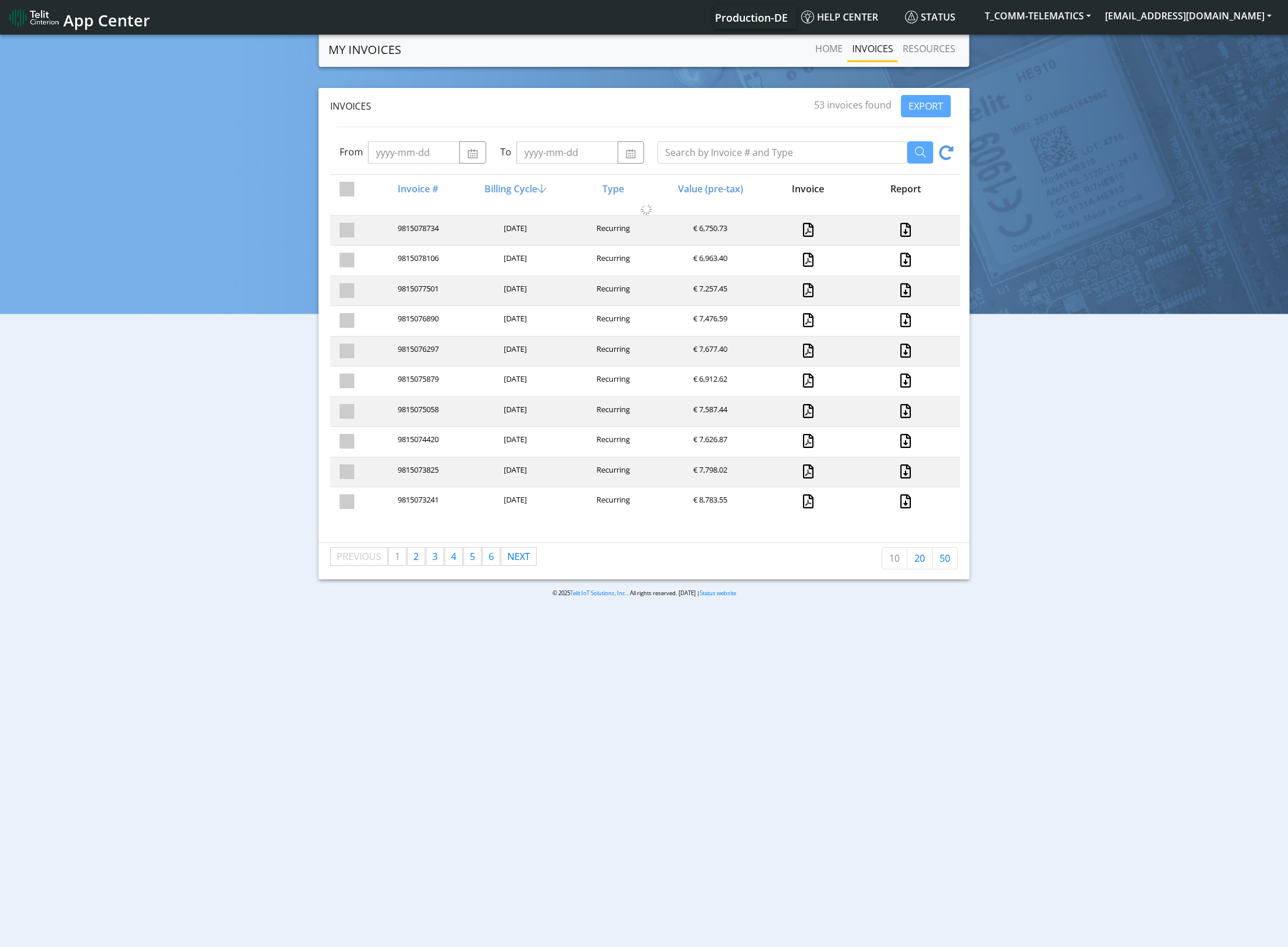
click at [952, 146] on icon at bounding box center [947, 154] width 15 height 19
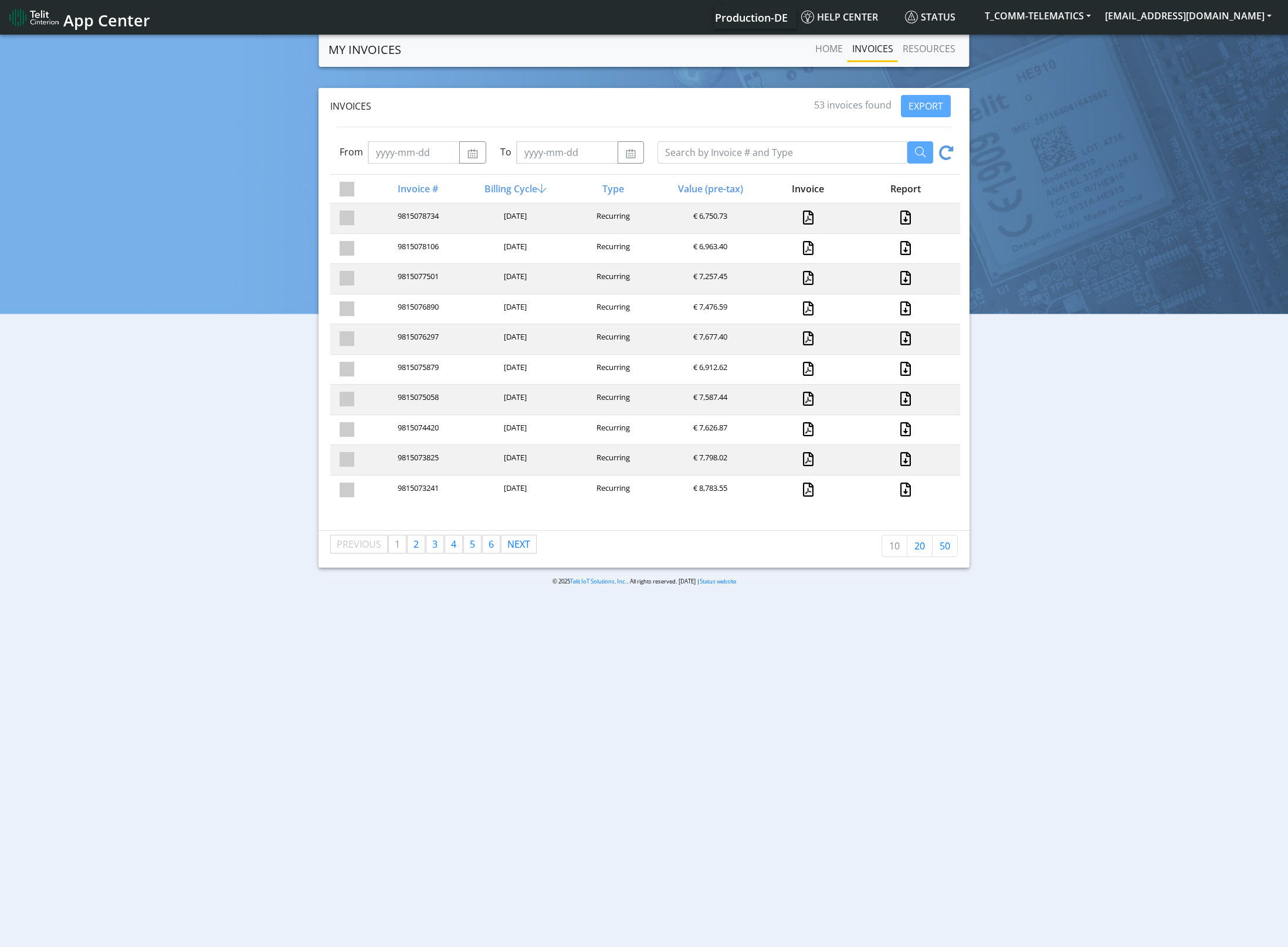
click at [952, 146] on icon at bounding box center [947, 154] width 15 height 19
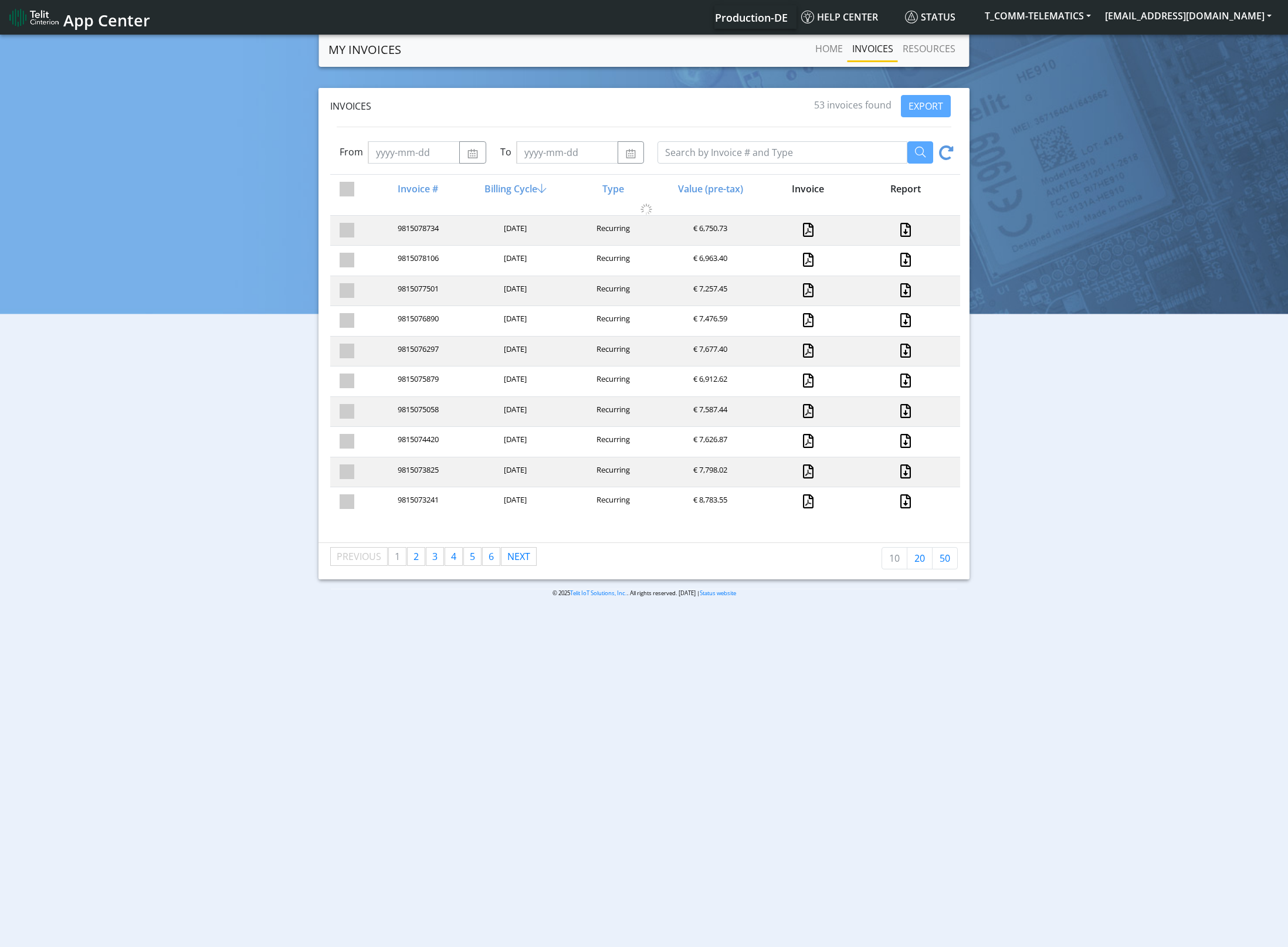
click at [952, 146] on icon at bounding box center [947, 154] width 15 height 19
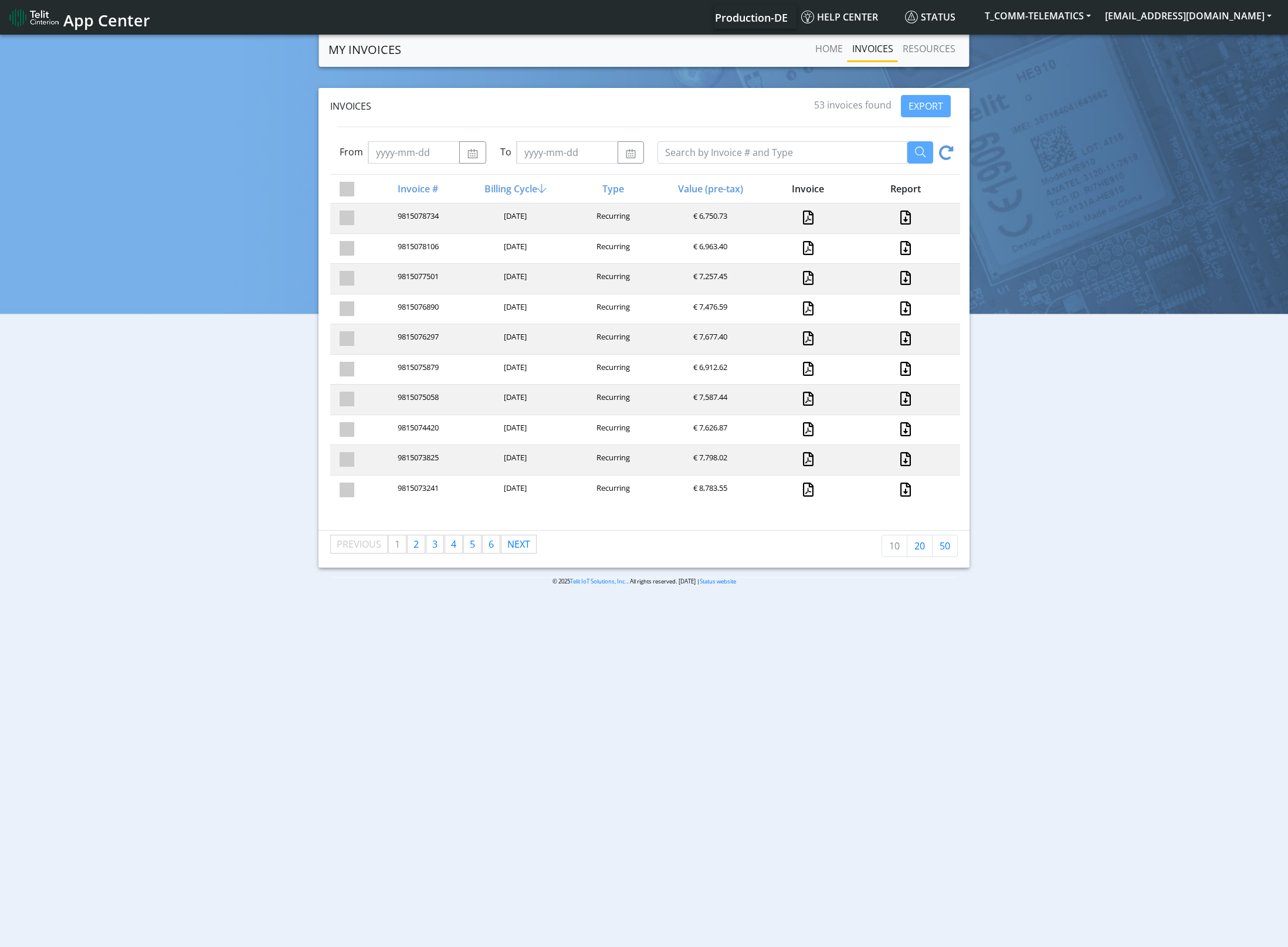
click at [952, 146] on icon at bounding box center [947, 154] width 15 height 19
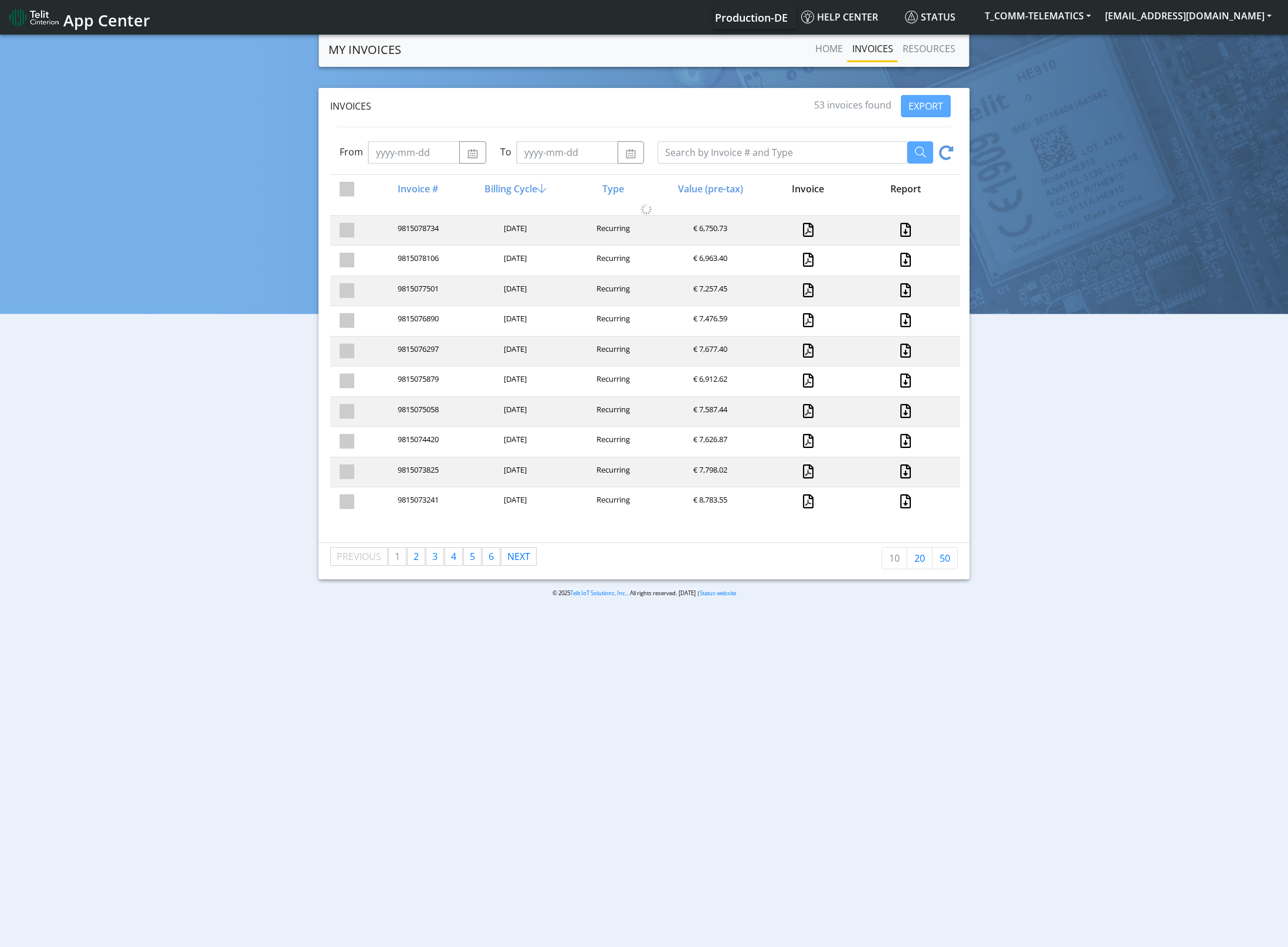
click at [952, 146] on icon at bounding box center [947, 154] width 15 height 19
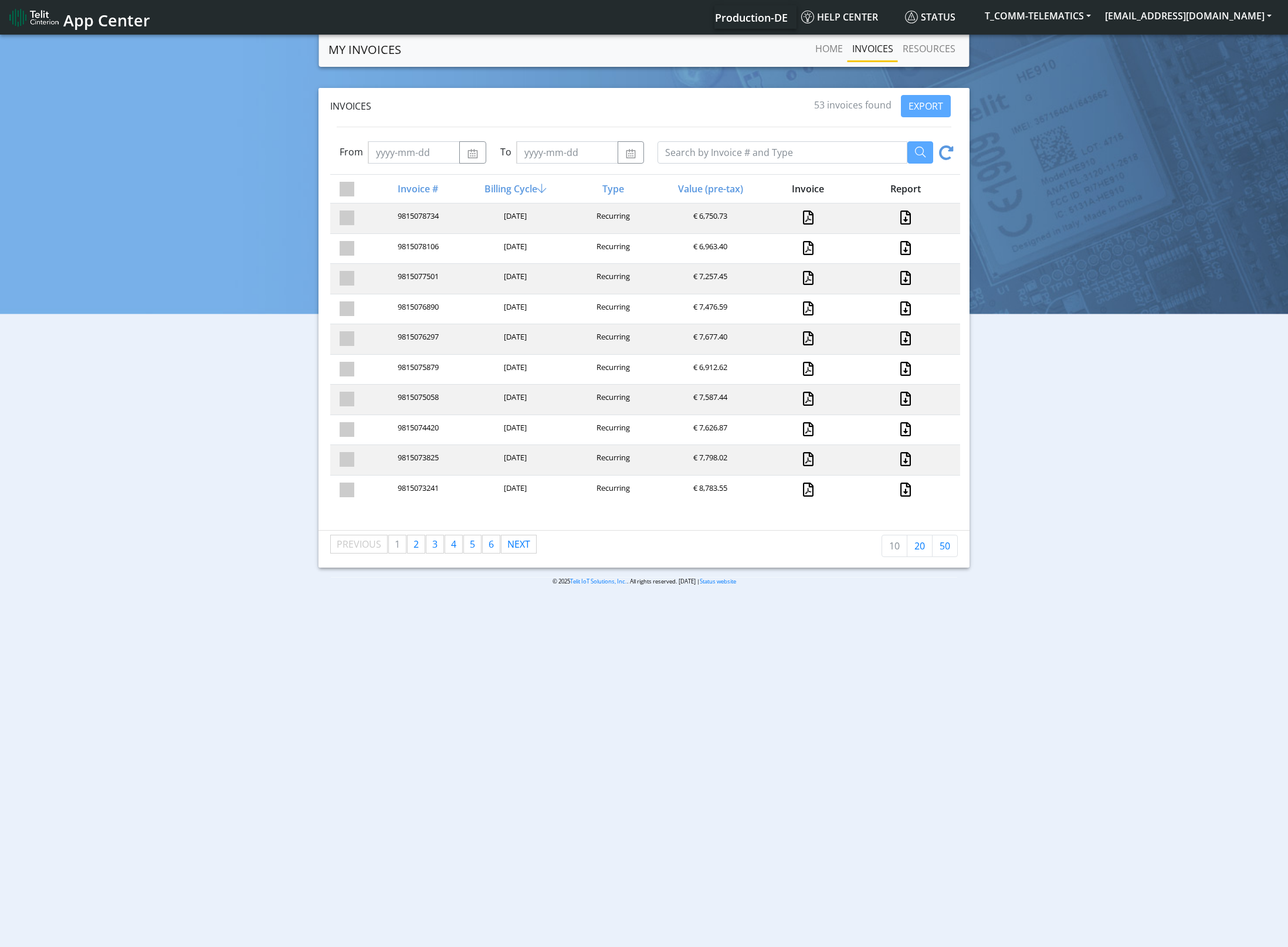
click at [952, 146] on icon at bounding box center [947, 154] width 15 height 19
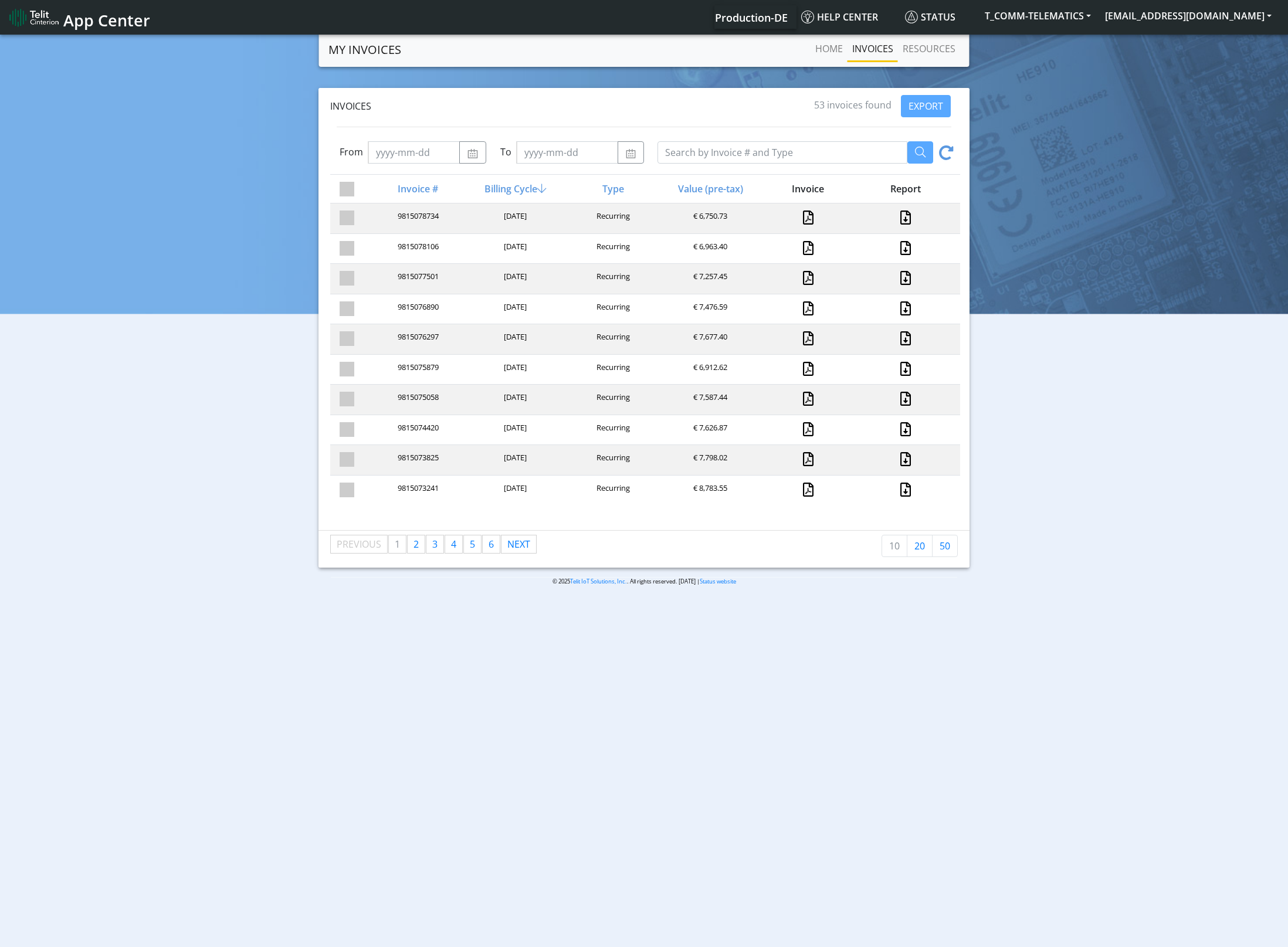
click at [952, 146] on icon at bounding box center [947, 154] width 15 height 19
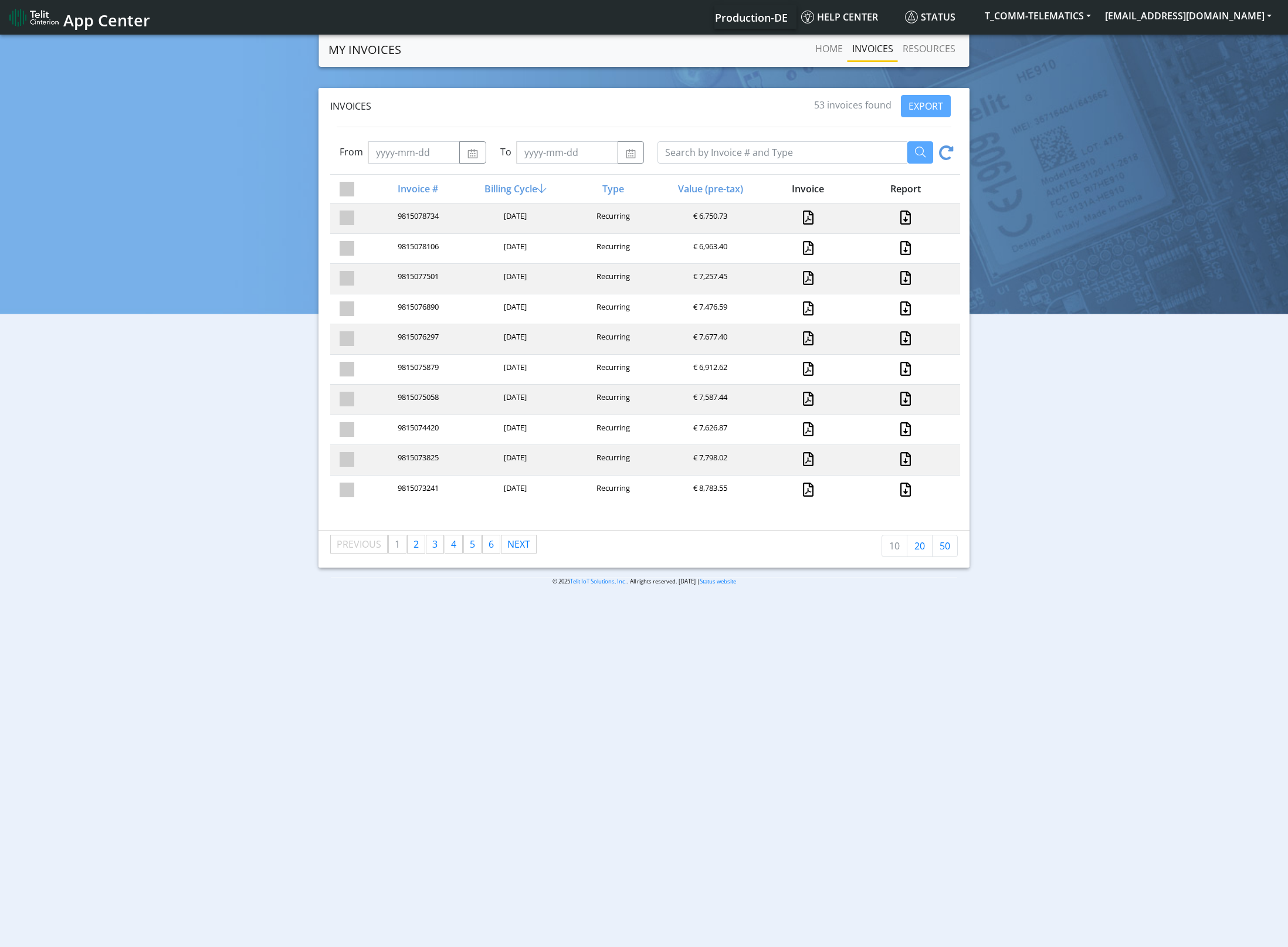
click at [952, 146] on icon at bounding box center [947, 154] width 15 height 19
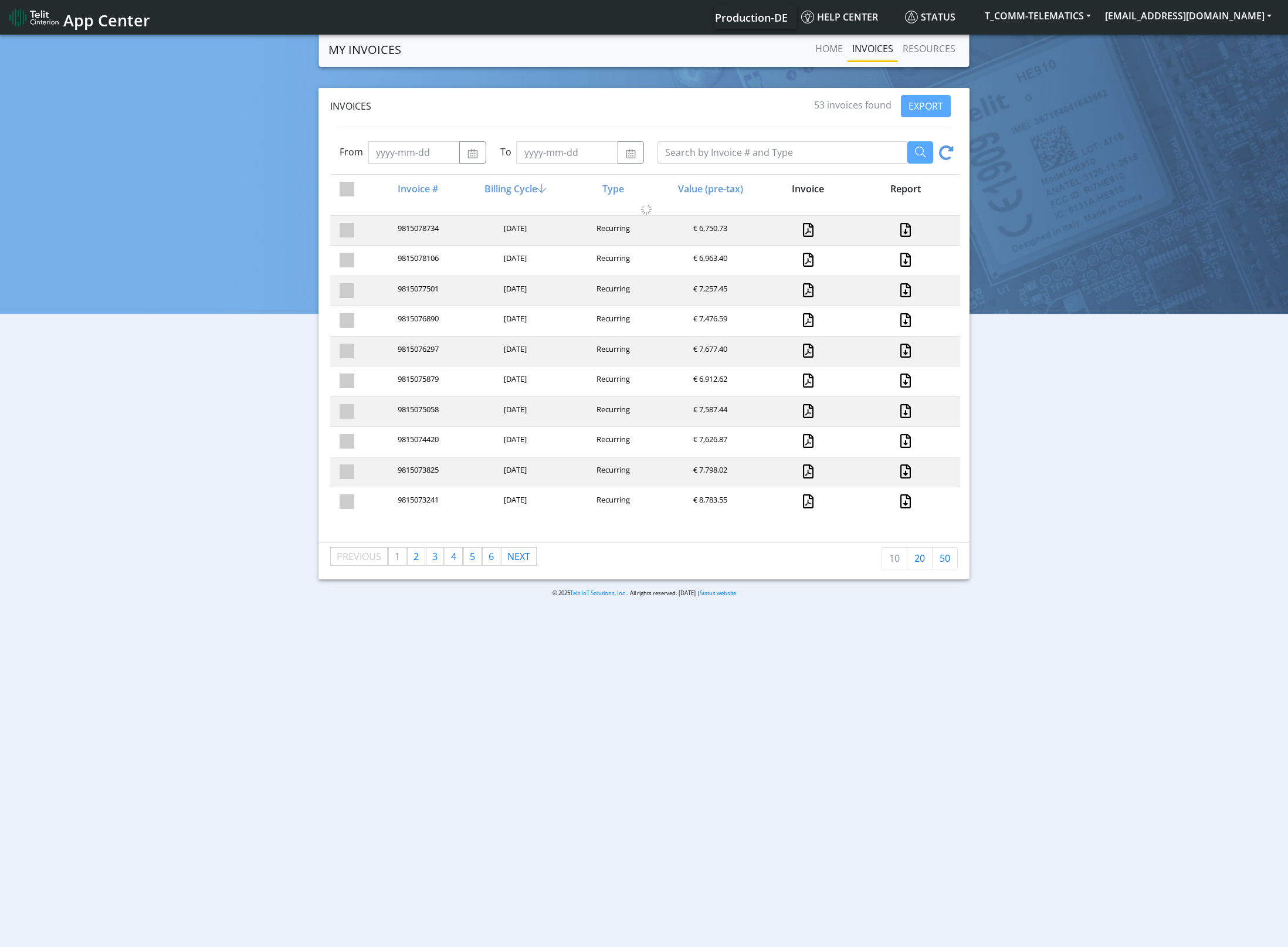
click at [952, 146] on icon at bounding box center [947, 154] width 15 height 19
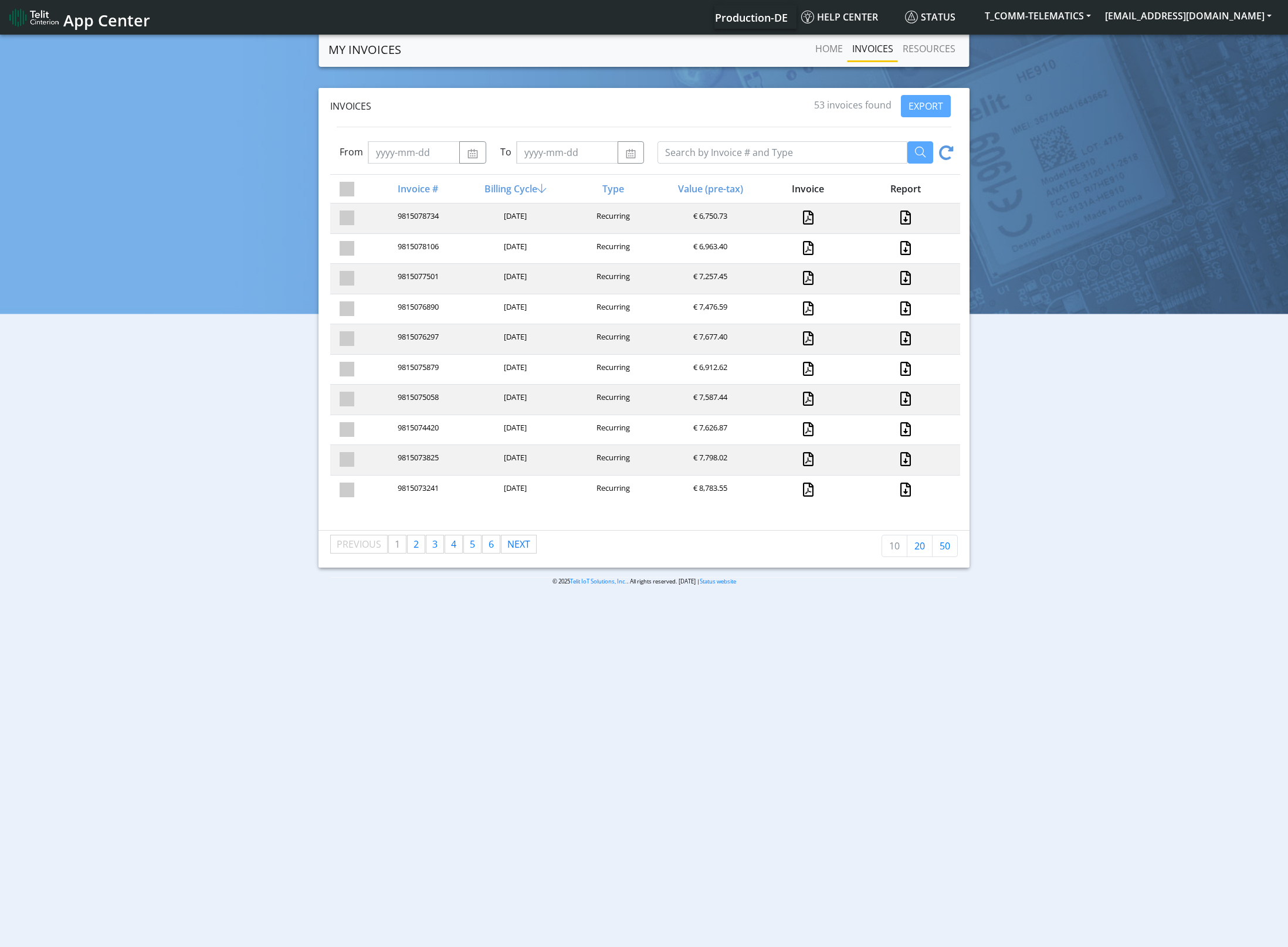
click at [952, 146] on icon at bounding box center [947, 154] width 15 height 19
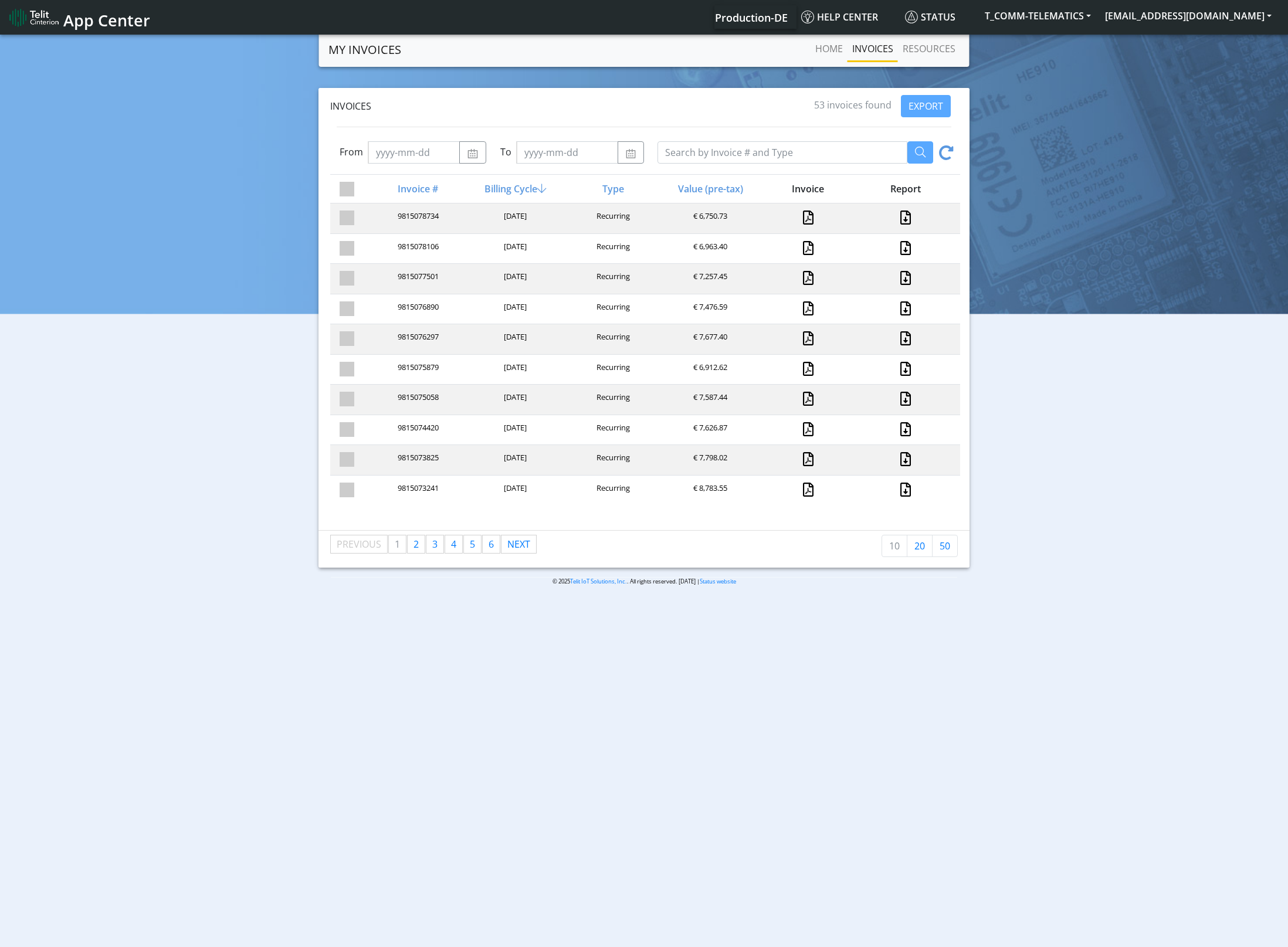
click at [952, 146] on icon at bounding box center [947, 154] width 15 height 19
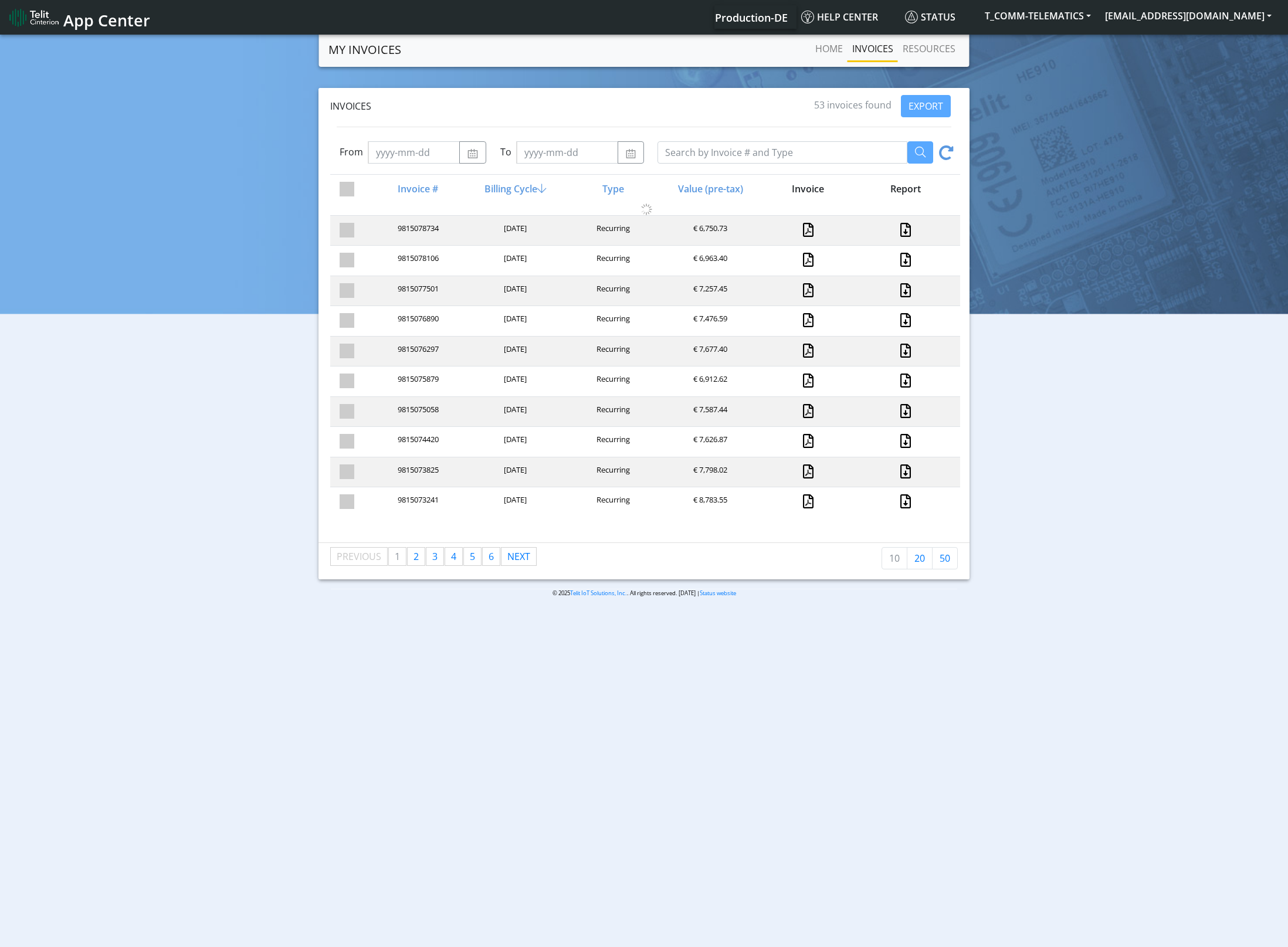
click at [952, 146] on icon at bounding box center [947, 154] width 15 height 19
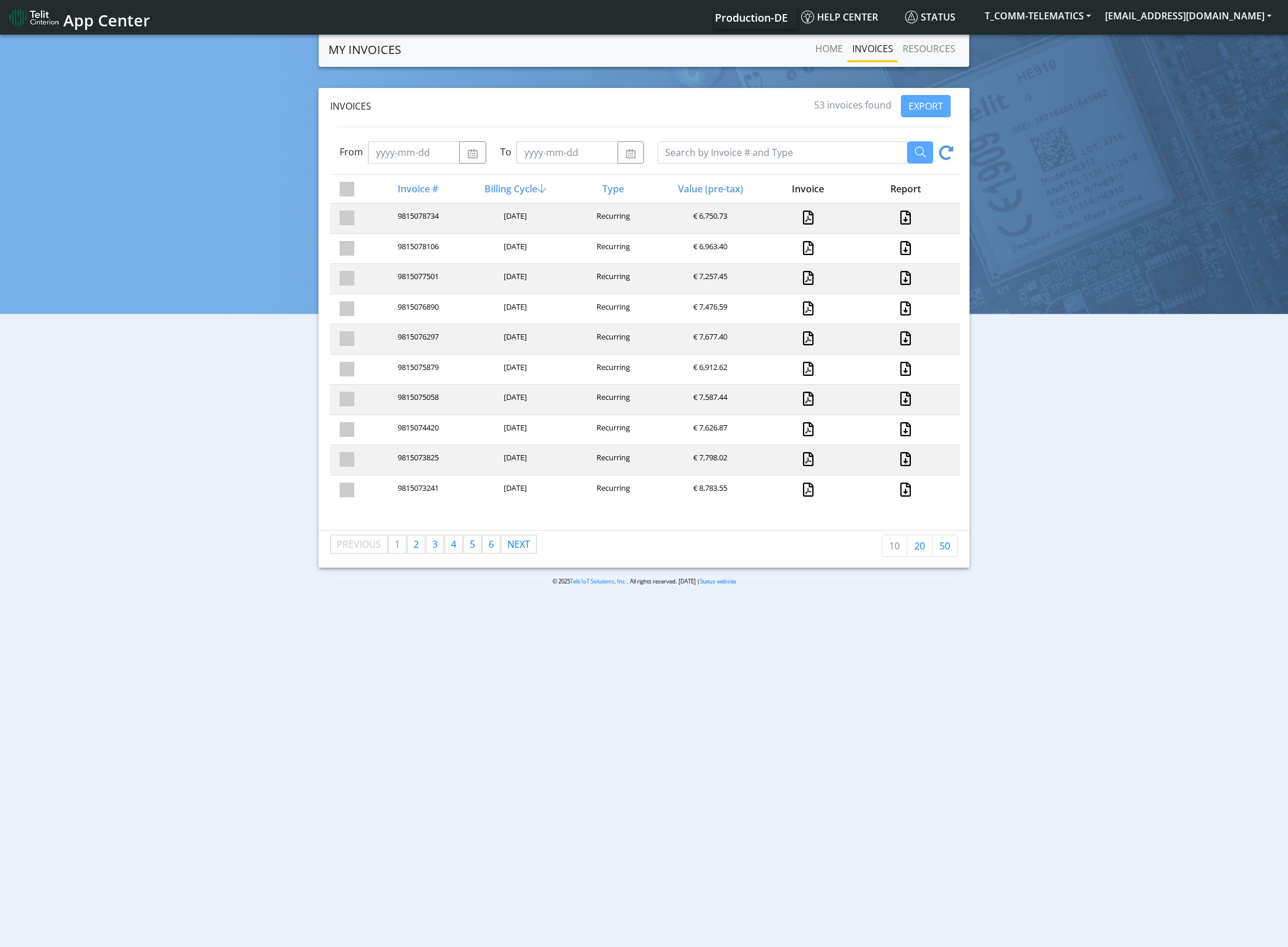
click at [952, 146] on icon at bounding box center [947, 154] width 15 height 19
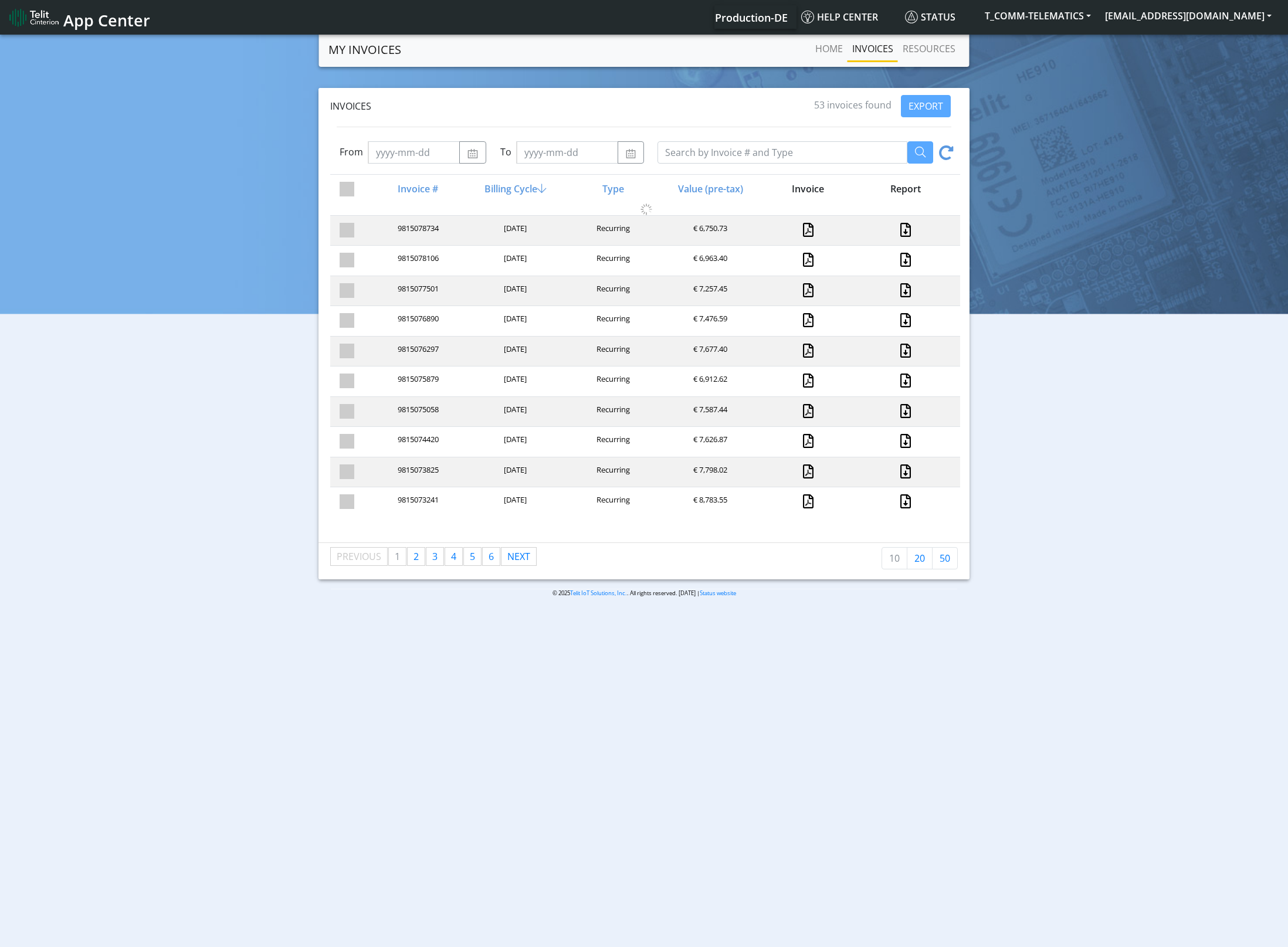
click at [952, 146] on icon at bounding box center [947, 154] width 15 height 19
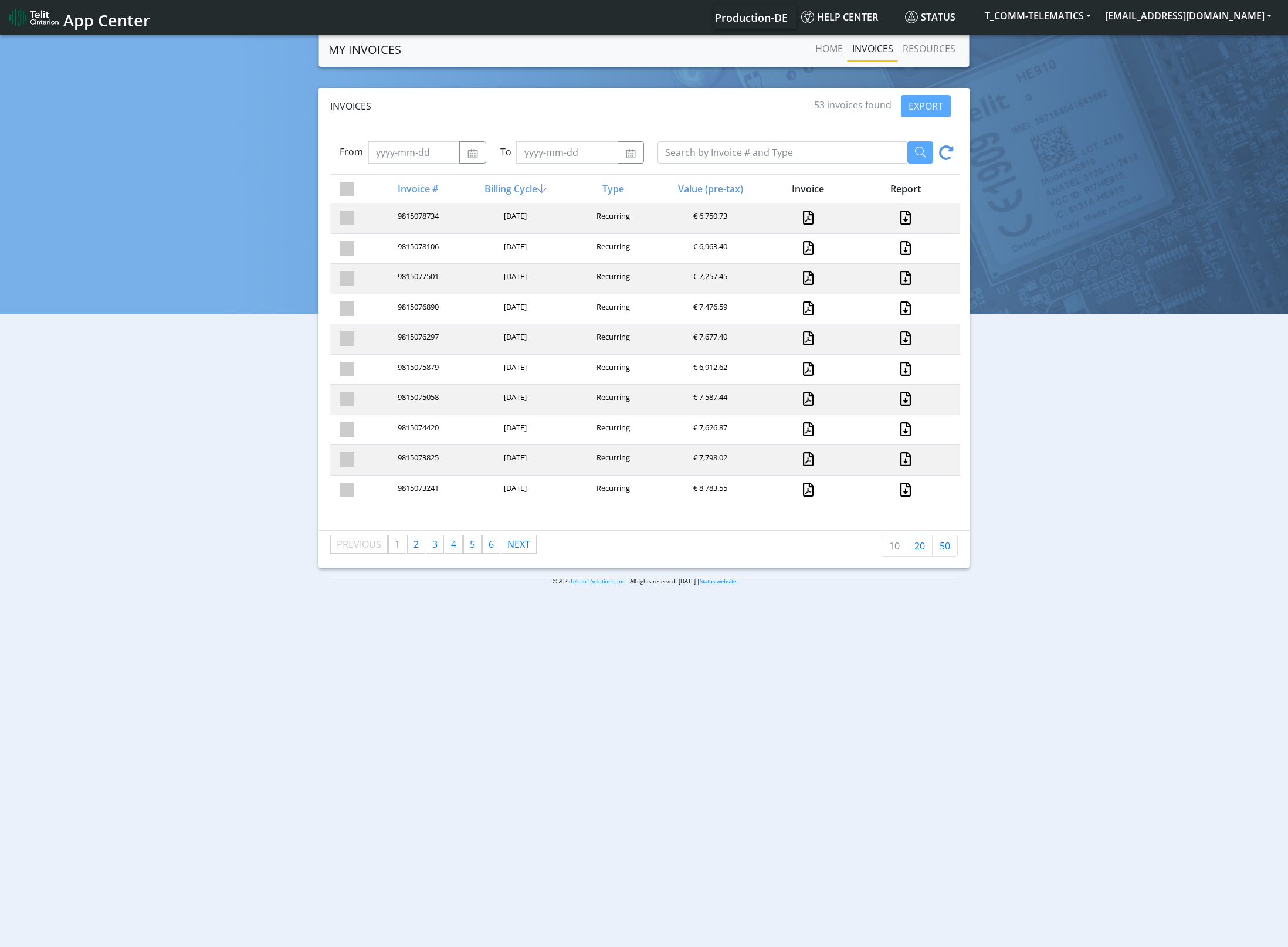
click at [952, 146] on icon at bounding box center [947, 154] width 15 height 19
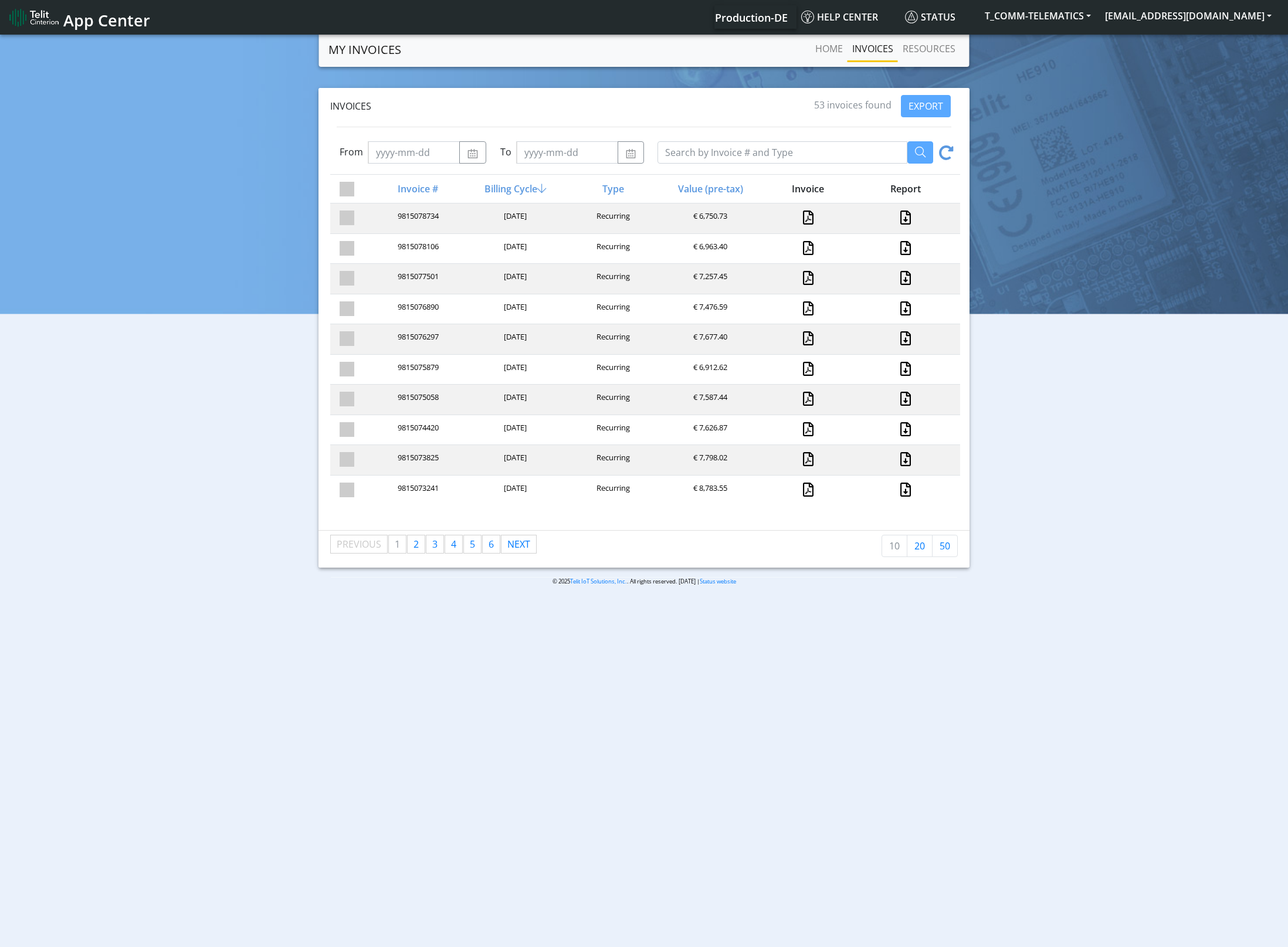
click at [952, 146] on icon at bounding box center [947, 154] width 15 height 19
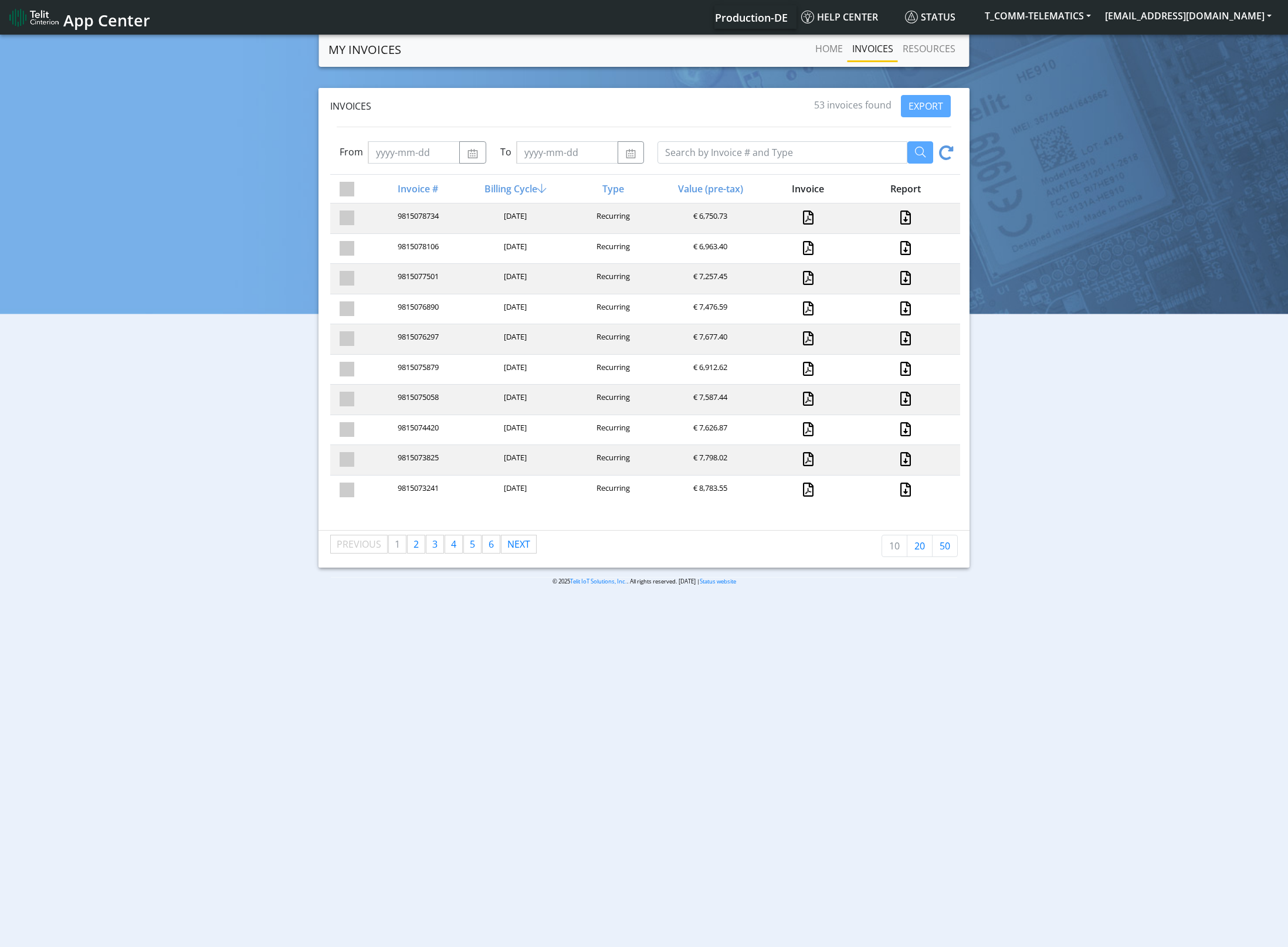
click at [952, 146] on icon at bounding box center [947, 154] width 15 height 19
drag, startPoint x: 934, startPoint y: 54, endPoint x: 907, endPoint y: 53, distance: 27.0
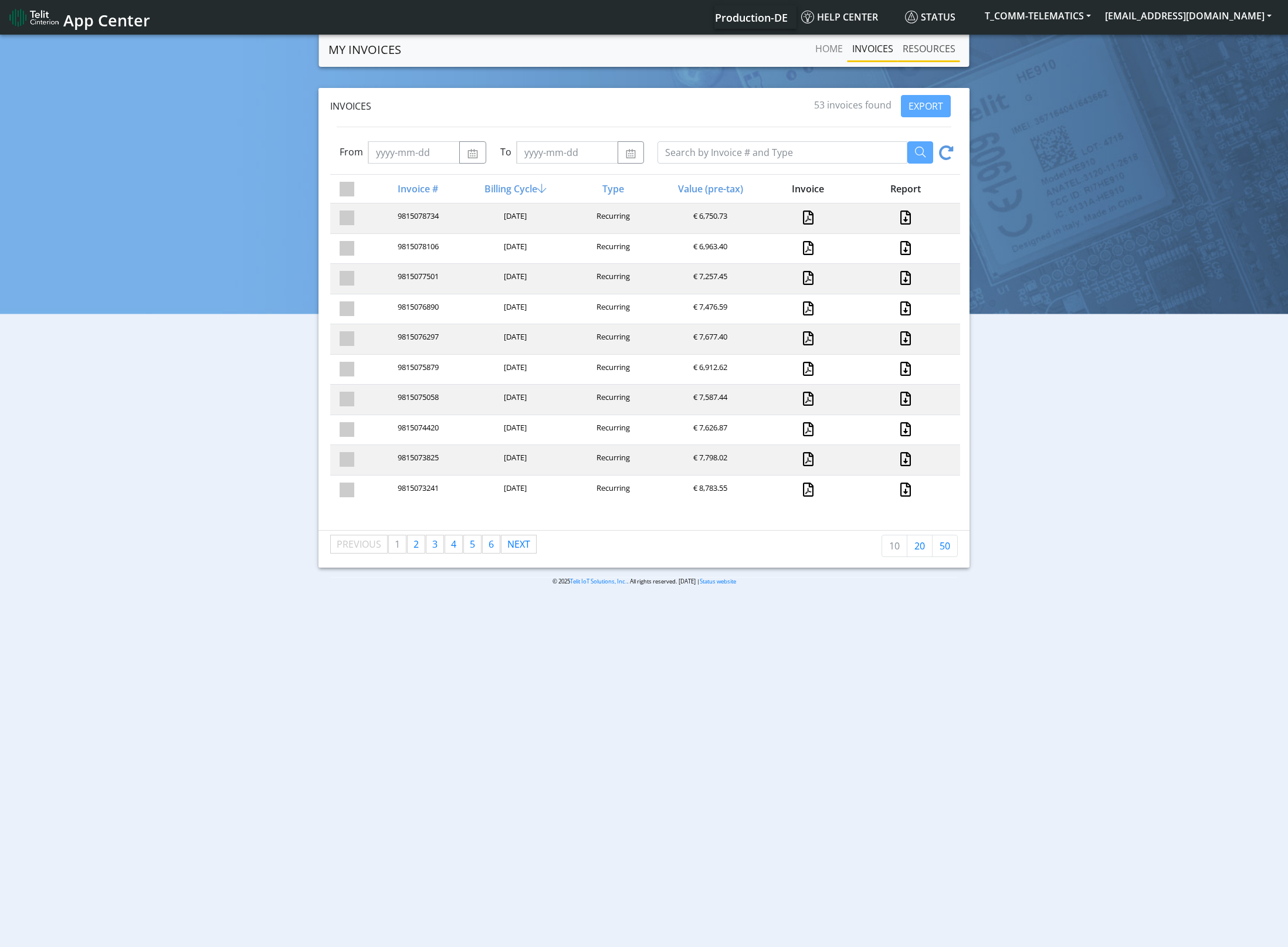
click at [934, 54] on link "RESOURCES" at bounding box center [929, 49] width 62 height 24
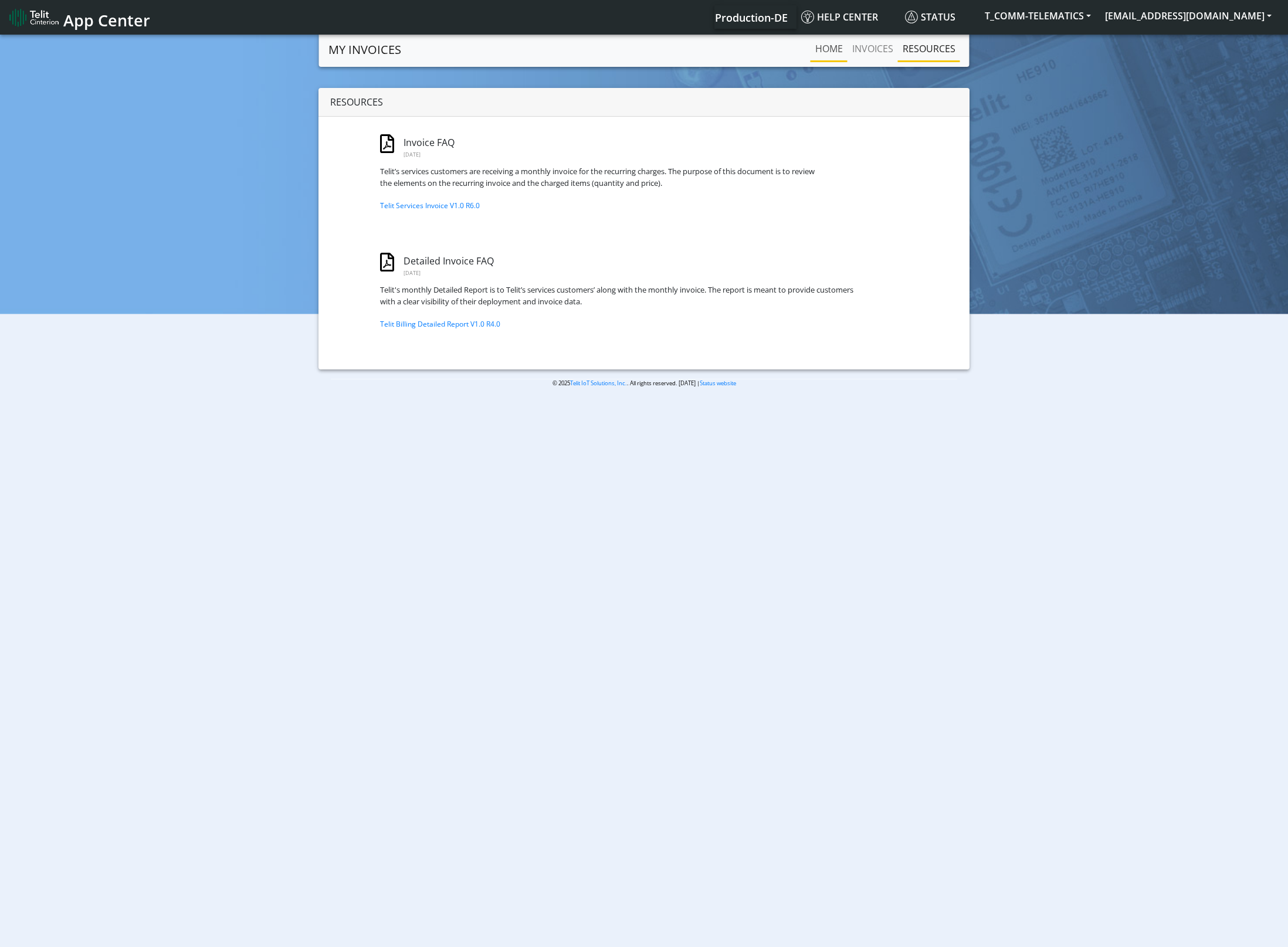
click at [831, 52] on link "Home" at bounding box center [829, 49] width 37 height 24
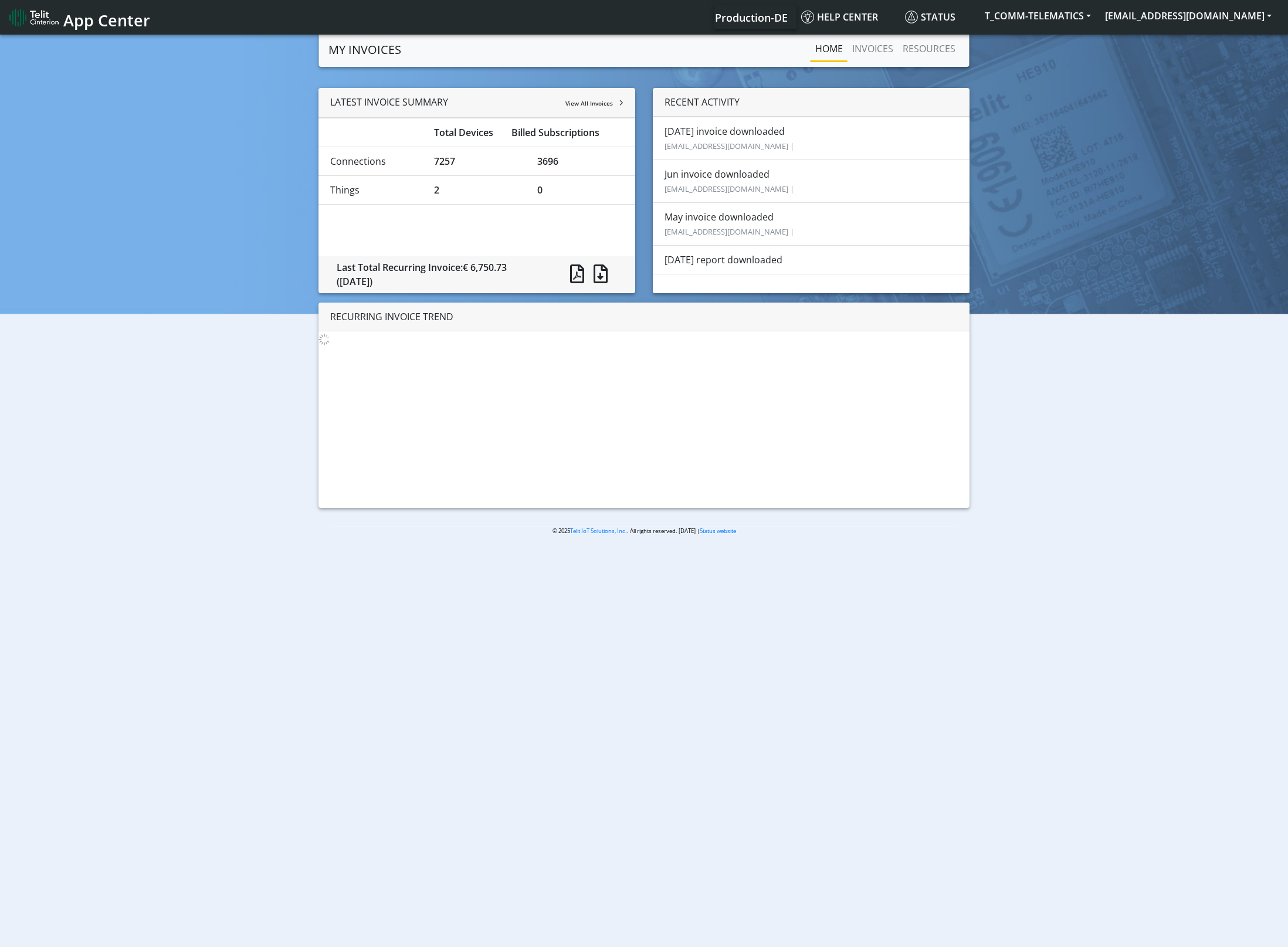
drag, startPoint x: 866, startPoint y: 55, endPoint x: 861, endPoint y: 67, distance: 13.0
click at [861, 67] on section "MY INVOICES Home INVOICES RESOURCES LATEST INVOICE SUMMARY View All Invoices To…" at bounding box center [644, 293] width 1288 height 522
click at [763, 130] on li "[DATE] invoice downloaded [EMAIL_ADDRESS][DOMAIN_NAME] |" at bounding box center [811, 138] width 317 height 43
click at [886, 51] on link "INVOICES" at bounding box center [872, 49] width 50 height 24
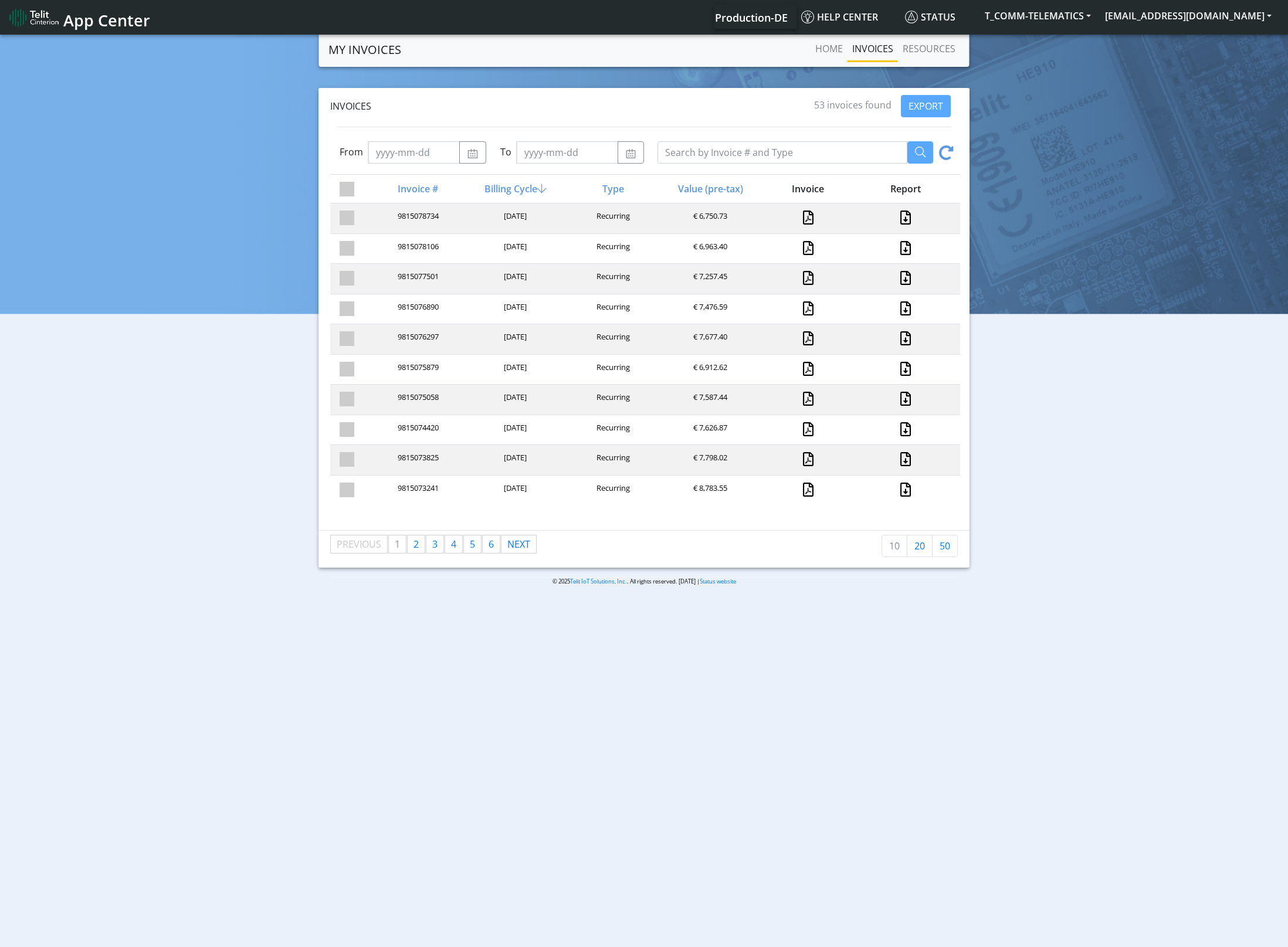
click at [764, 26] on link "Production-DE" at bounding box center [751, 17] width 73 height 24
click at [968, 13] on link "Status" at bounding box center [939, 17] width 78 height 24
click at [949, 149] on icon at bounding box center [947, 154] width 15 height 19
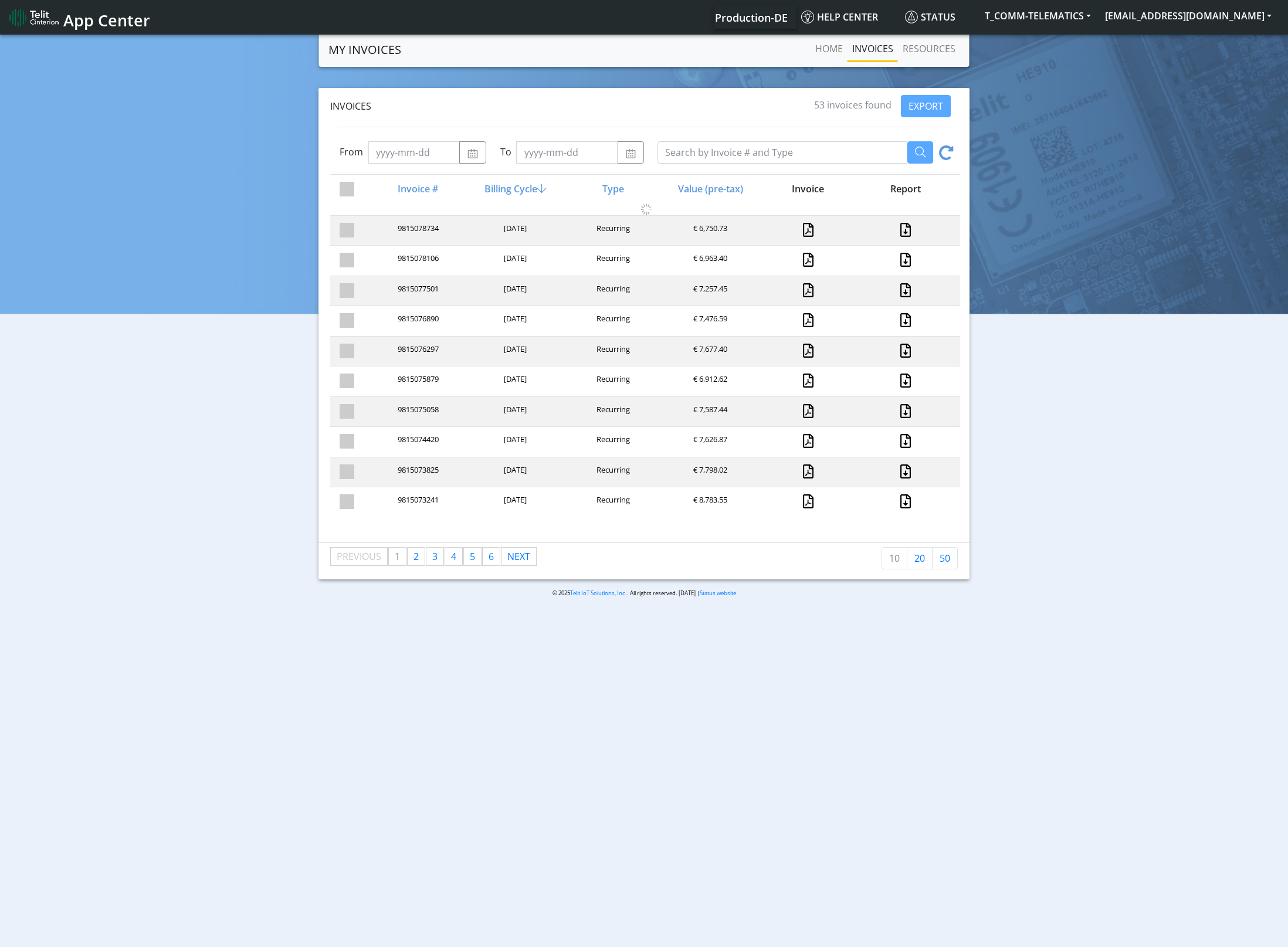
click at [949, 149] on icon at bounding box center [947, 154] width 15 height 19
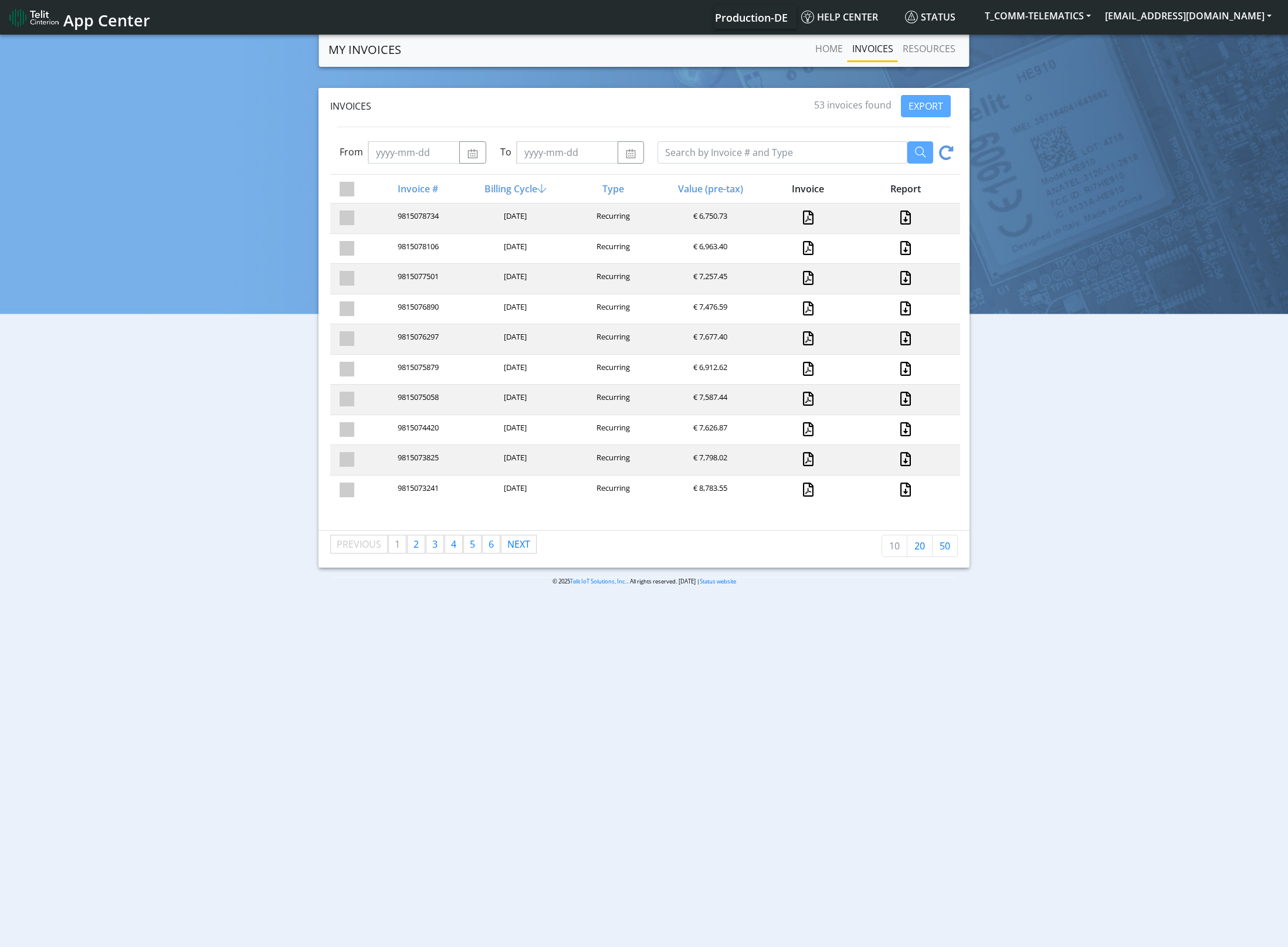
click at [949, 149] on icon at bounding box center [947, 154] width 15 height 19
click at [952, 28] on link "Status" at bounding box center [939, 17] width 78 height 24
click at [957, 154] on div at bounding box center [814, 152] width 314 height 22
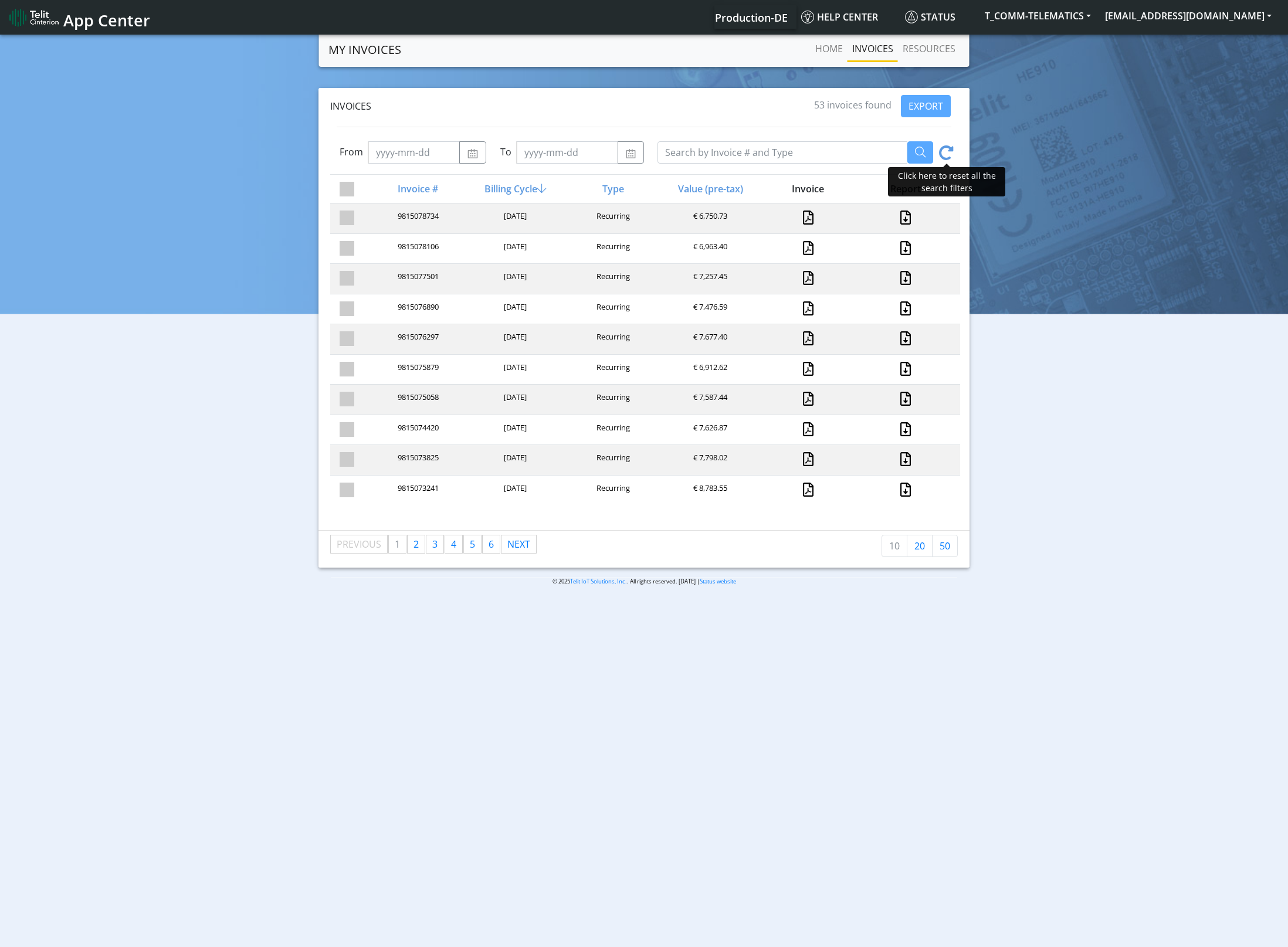
click at [946, 151] on icon at bounding box center [947, 154] width 15 height 19
